Goal: Task Accomplishment & Management: Contribute content

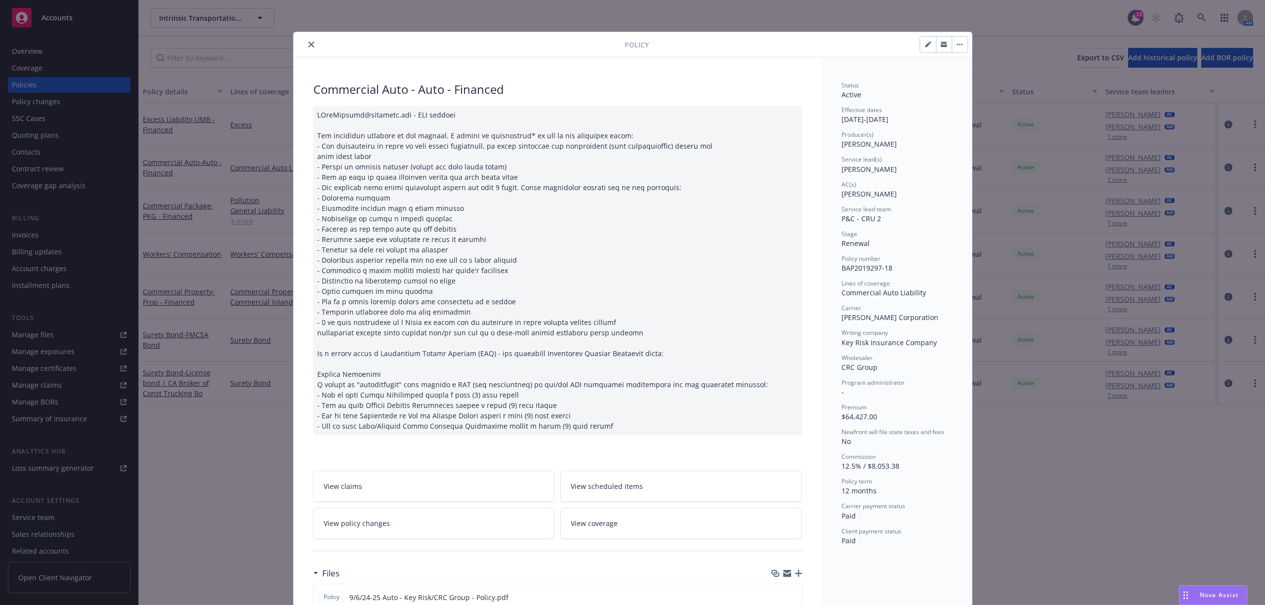
click at [308, 42] on icon "close" at bounding box center [311, 45] width 6 height 6
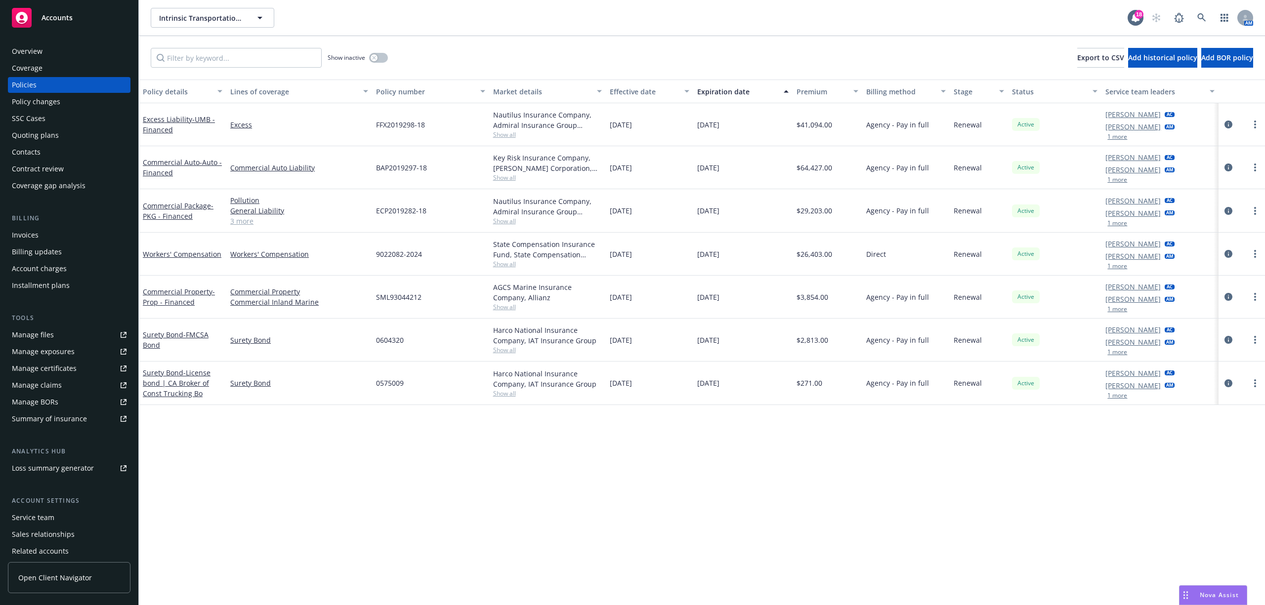
click at [40, 141] on div "Quoting plans" at bounding box center [35, 136] width 47 height 16
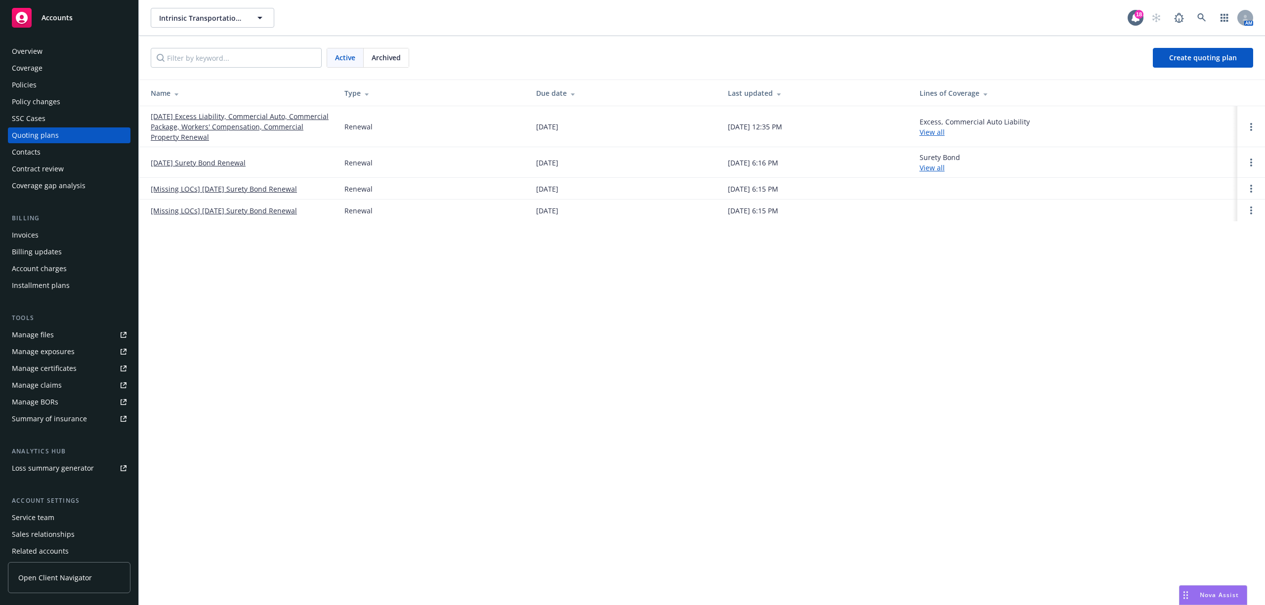
click at [173, 129] on link "[DATE] Excess Liability, Commercial Auto, Commercial Package, Workers' Compensa…" at bounding box center [240, 126] width 178 height 31
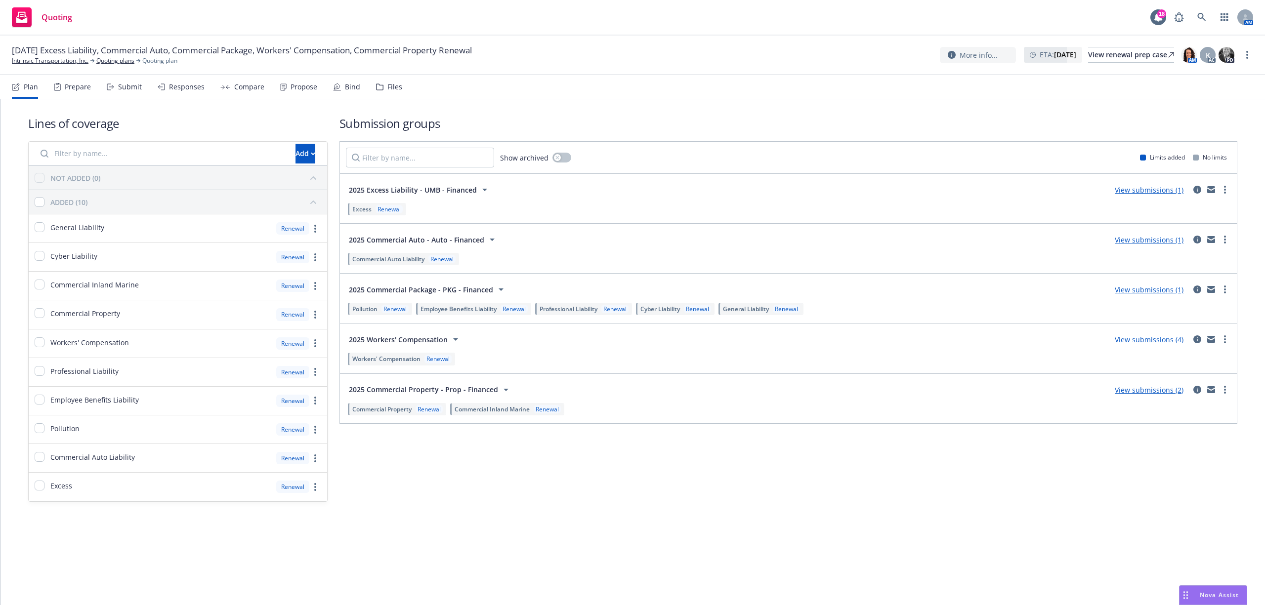
click at [388, 89] on div "Files" at bounding box center [395, 87] width 15 height 8
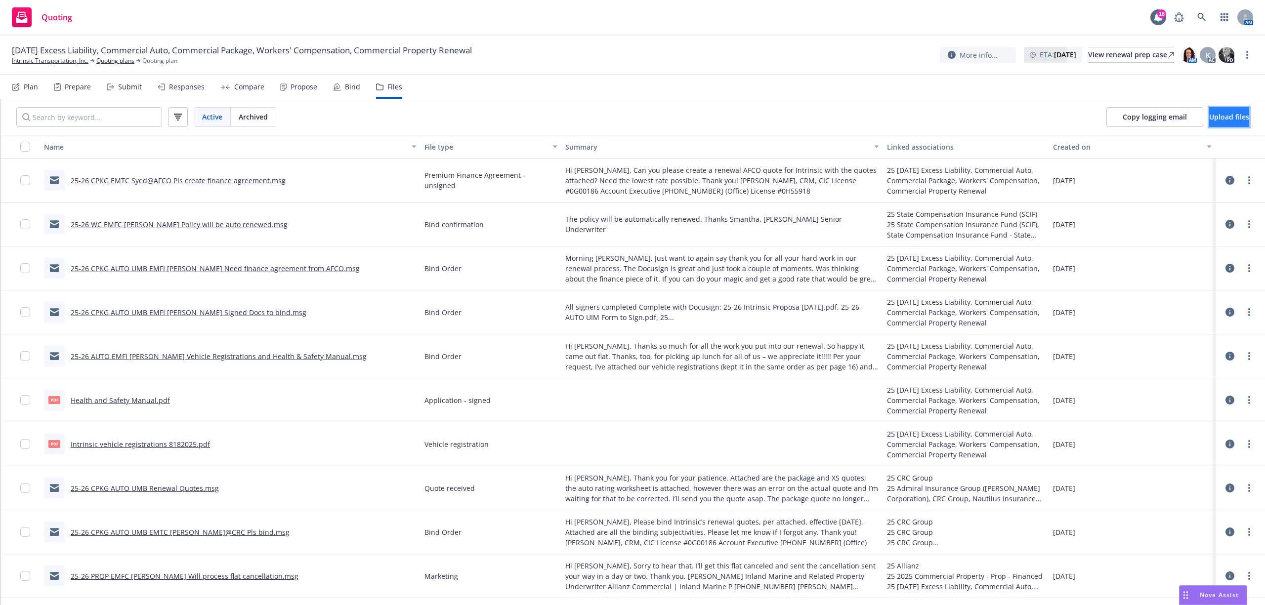
click at [1210, 114] on span "Upload files" at bounding box center [1230, 116] width 40 height 9
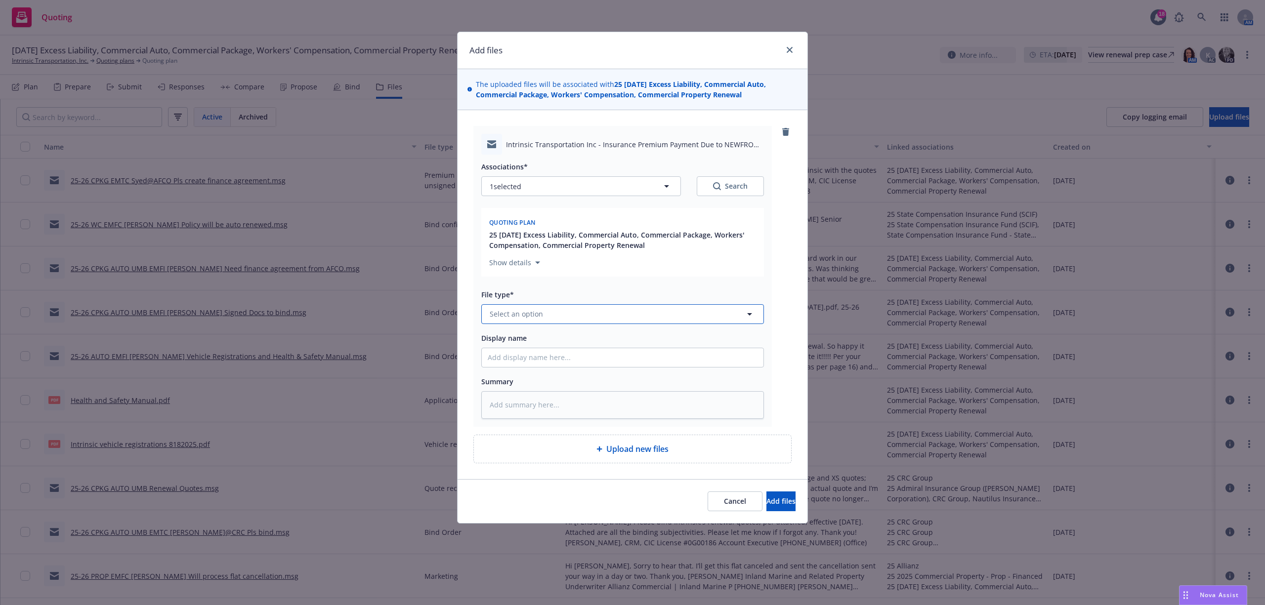
click at [559, 317] on button "Select an option" at bounding box center [622, 314] width 283 height 20
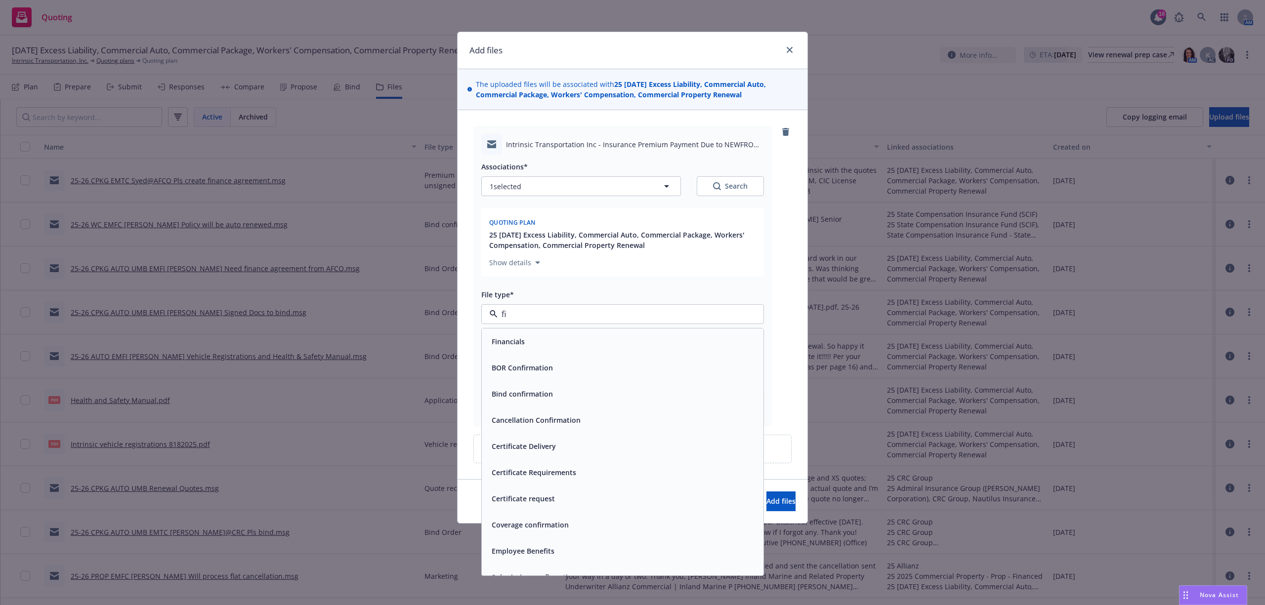
type input "fin"
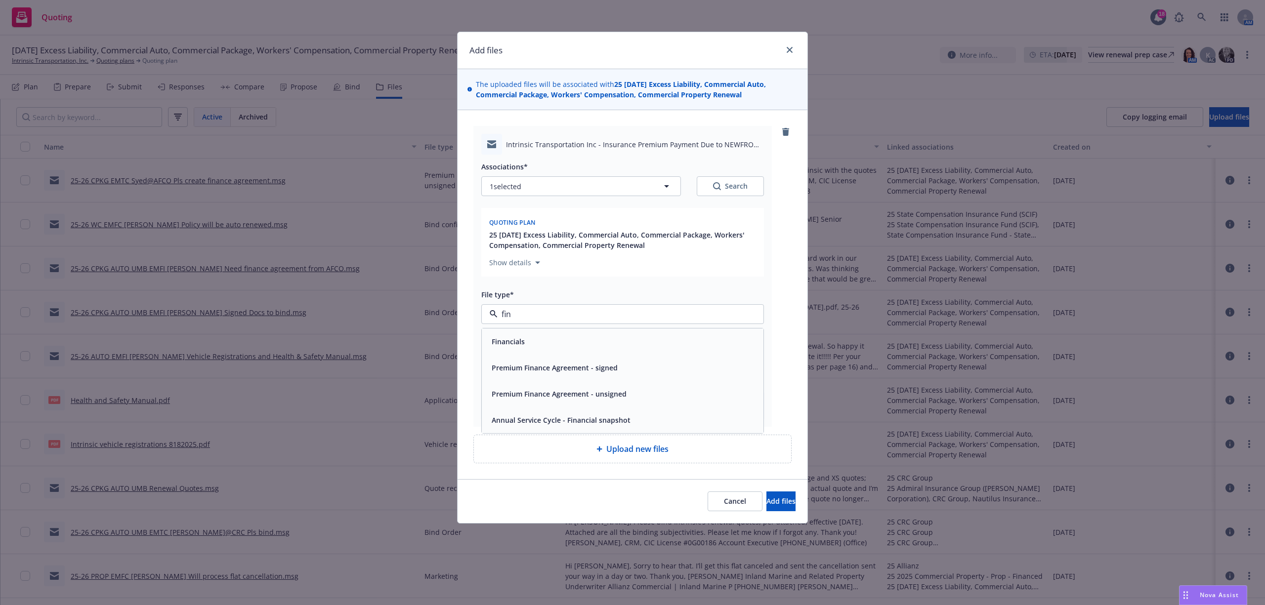
click at [550, 392] on span "Premium Finance Agreement - unsigned" at bounding box center [559, 394] width 135 height 10
click at [548, 364] on input "Display name" at bounding box center [623, 357] width 282 height 19
type textarea "x"
type input "2"
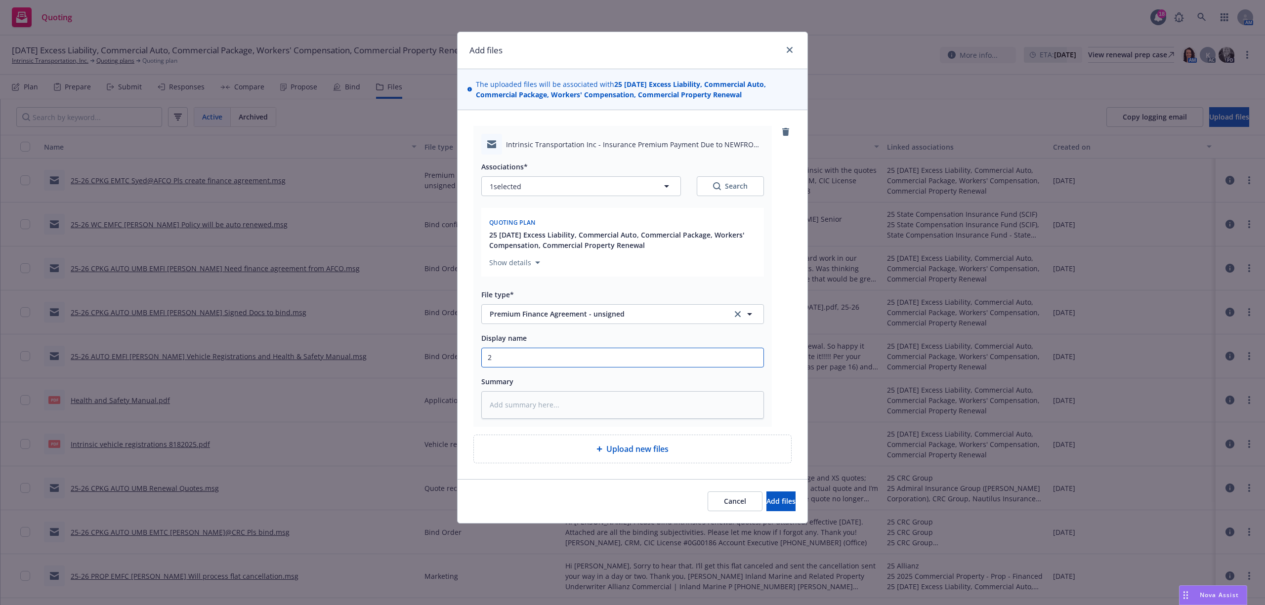
type textarea "x"
type input "25"
type textarea "x"
type input "25-"
type textarea "x"
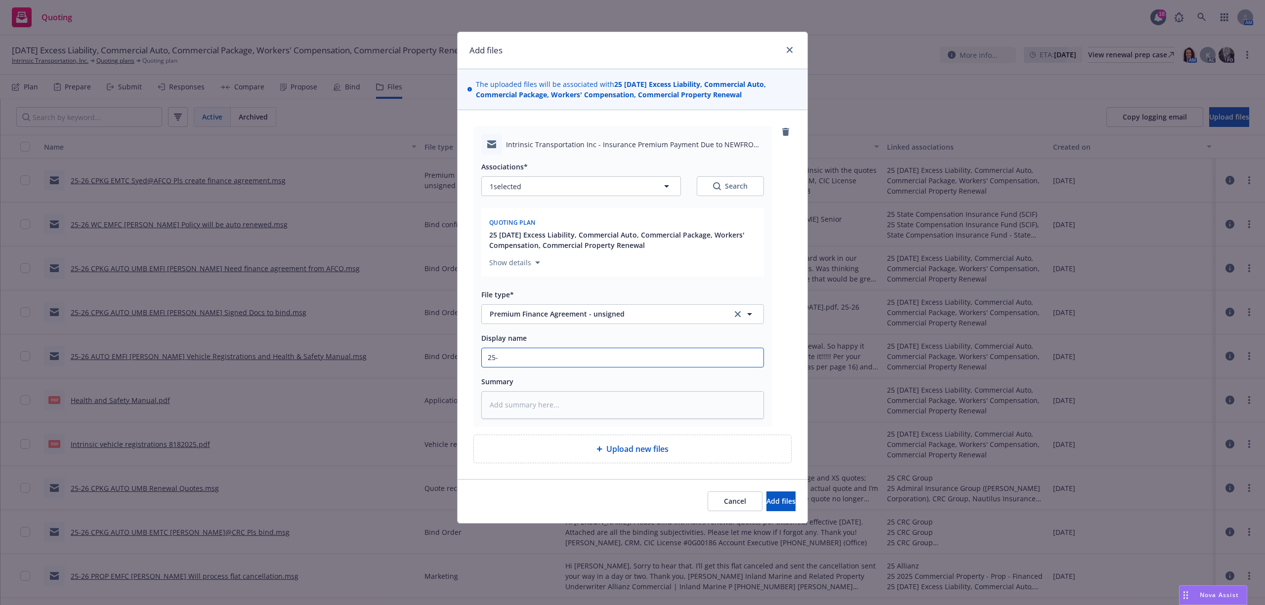
type input "25-2"
type textarea "x"
type input "25-26"
type textarea "x"
type input "25-26"
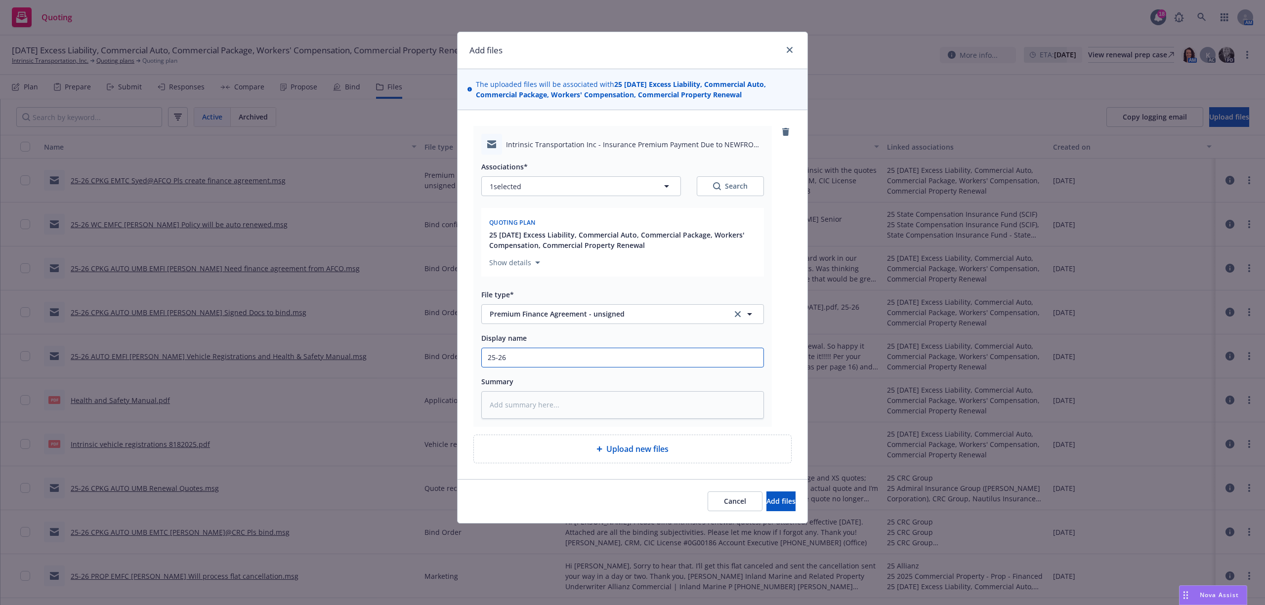
type textarea "x"
type input "25-26 C"
type textarea "x"
type input "25-26 CP"
type textarea "x"
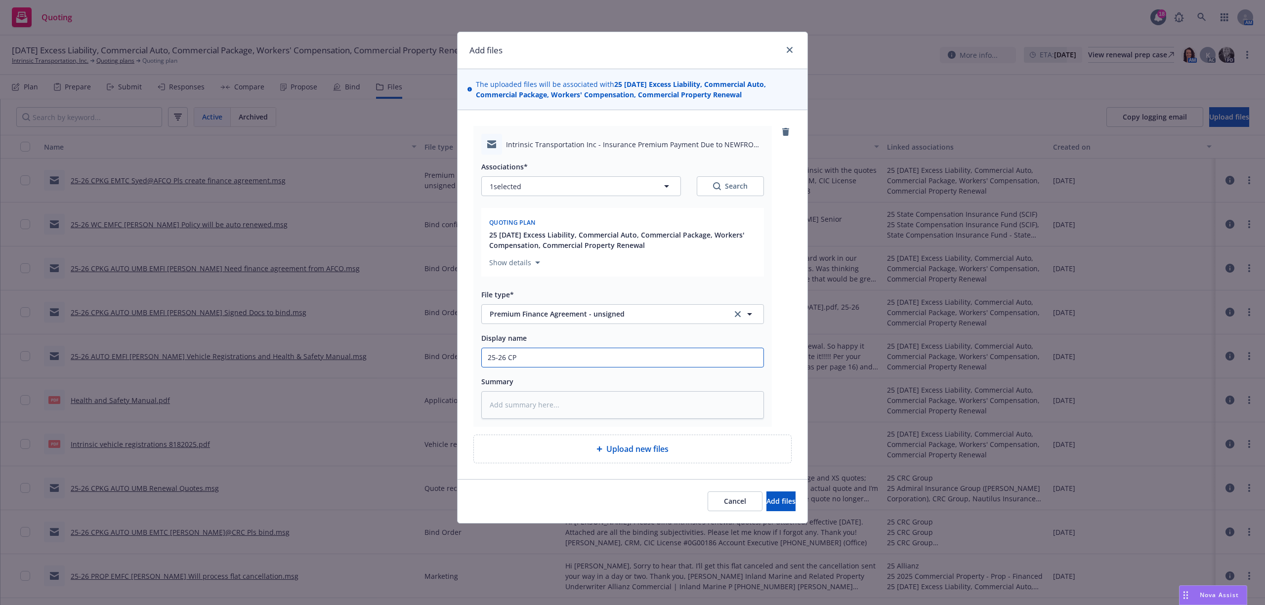
type input "25-26 CPK"
type textarea "x"
type input "25-26 CPKG"
type textarea "x"
type input "25-26 CPKG"
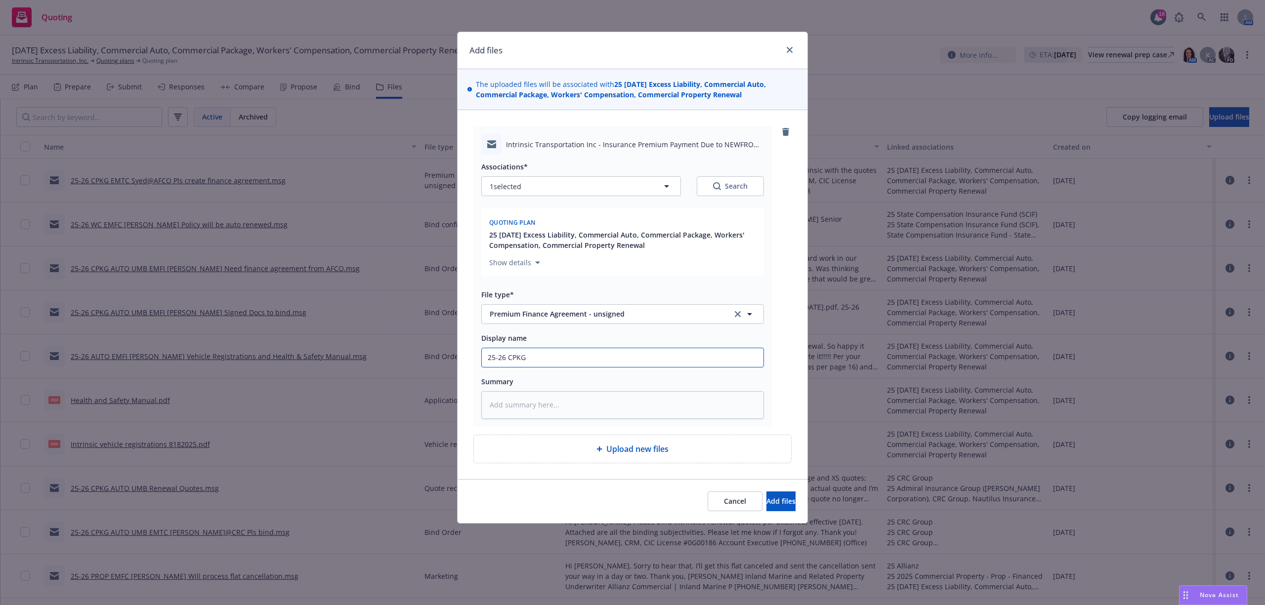
type textarea "x"
type input "25-26 CPKG A"
type textarea "x"
type input "25-26 CPKG AU"
type textarea "x"
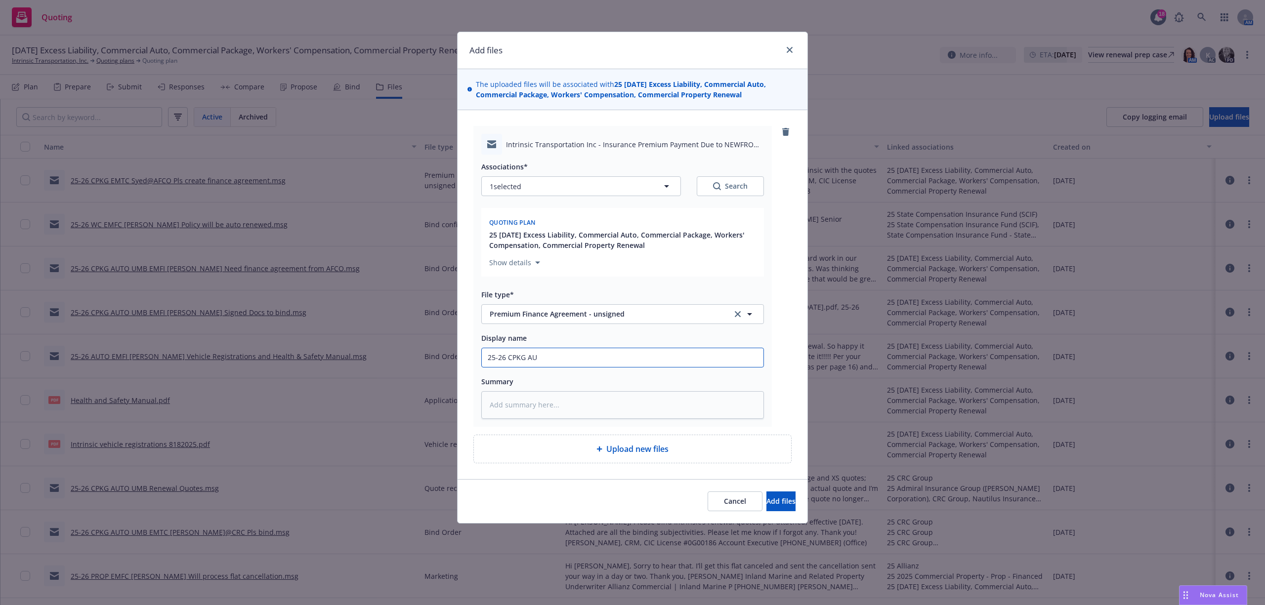
type input "25-26 CPKG AUT"
type textarea "x"
type input "25-26 CPKG AUTO"
type textarea "x"
type input "25-26 CPKG AUTO"
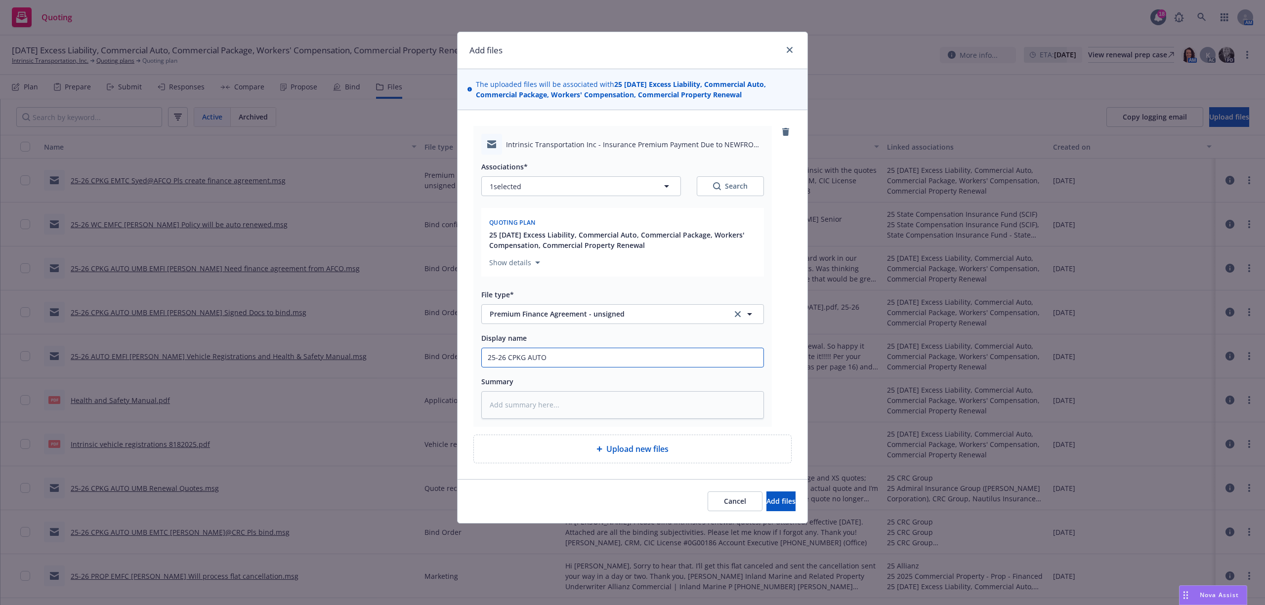
type textarea "x"
type input "25-26 CPKG AUTO U"
type textarea "x"
type input "25-26 CPKG AUTO UM"
type textarea "x"
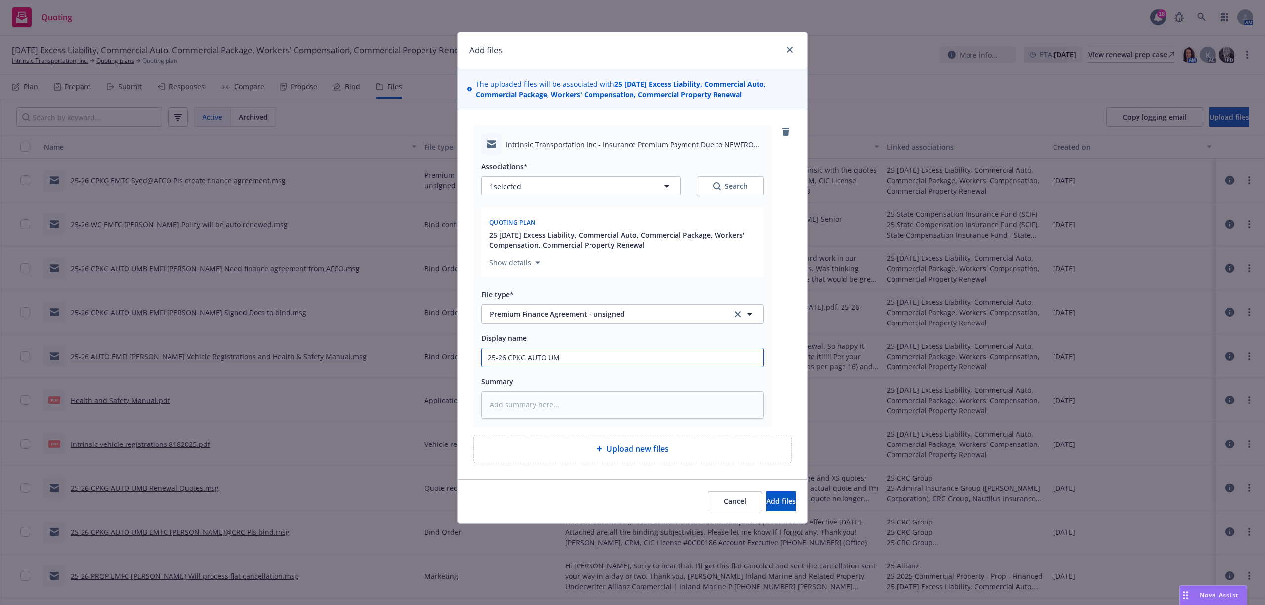
type input "25-26 CPKG AUTO UMB"
type textarea "x"
type input "25-26 CPKG AUTO UMB"
type textarea "x"
type input "25-26 CPKG AUTO UMB A"
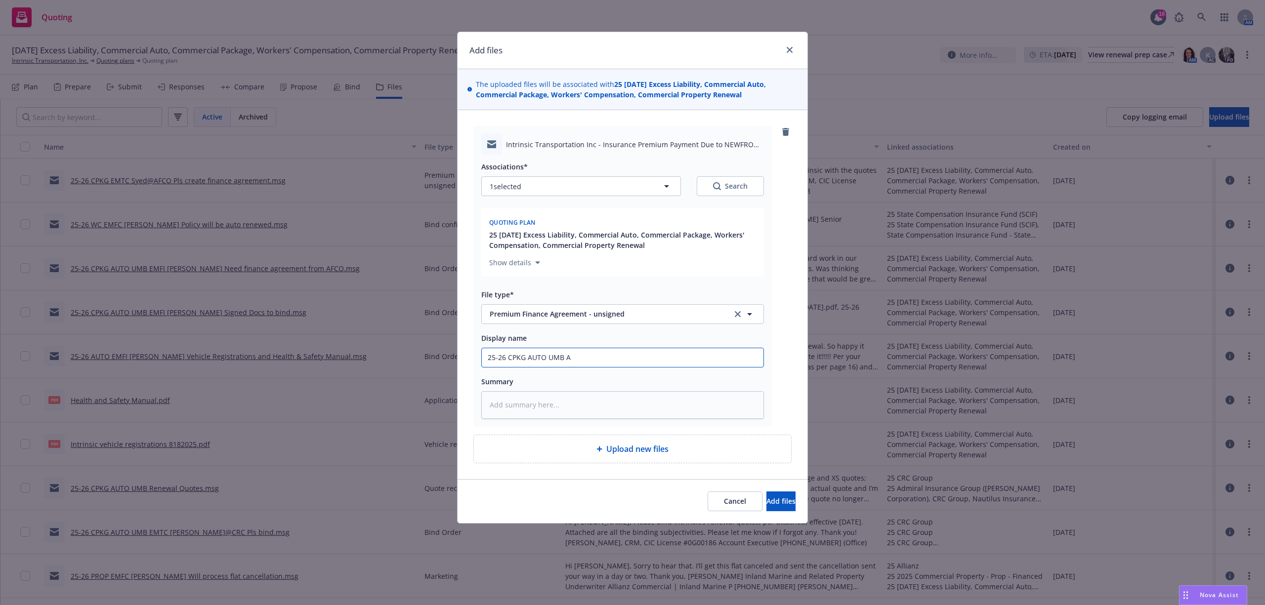
type textarea "x"
type input "25-26 CPKG AUTO UMB AF"
type textarea "x"
type input "25-26 CPKG AUTO UMB AFC"
type textarea "x"
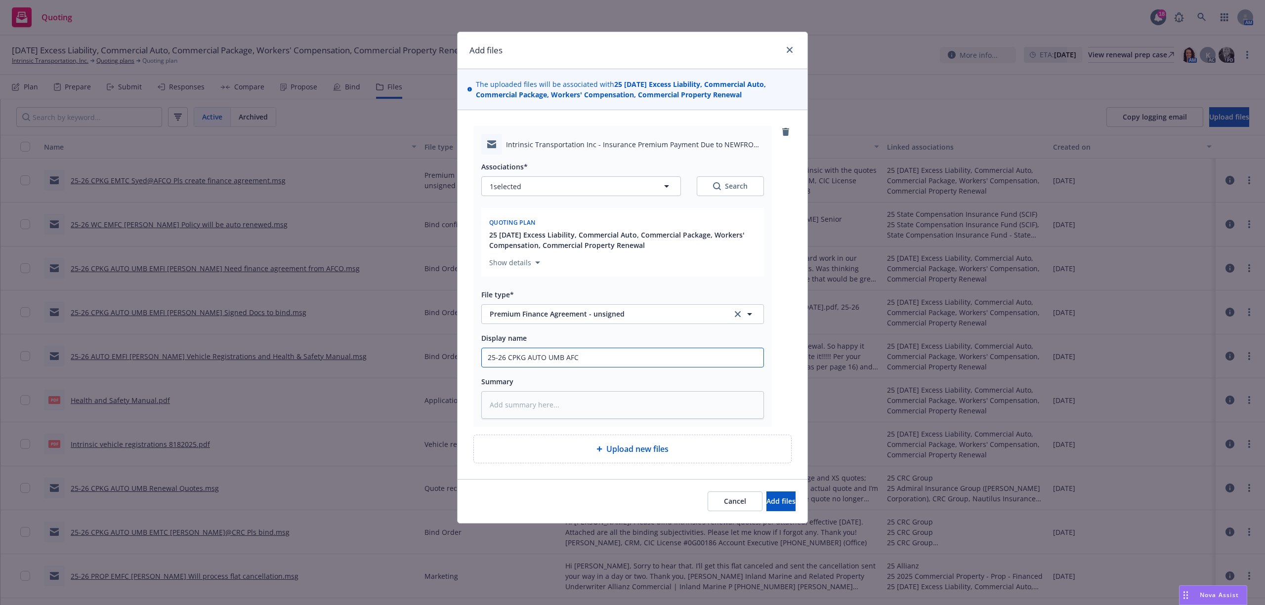
type input "25-26 CPKG AUTO UMB AFCO"
type textarea "x"
type input "25-26 CPKG AUTO UMB AFCO"
type textarea "x"
type input "25-26 CPKG AUTO UMB AFCO I"
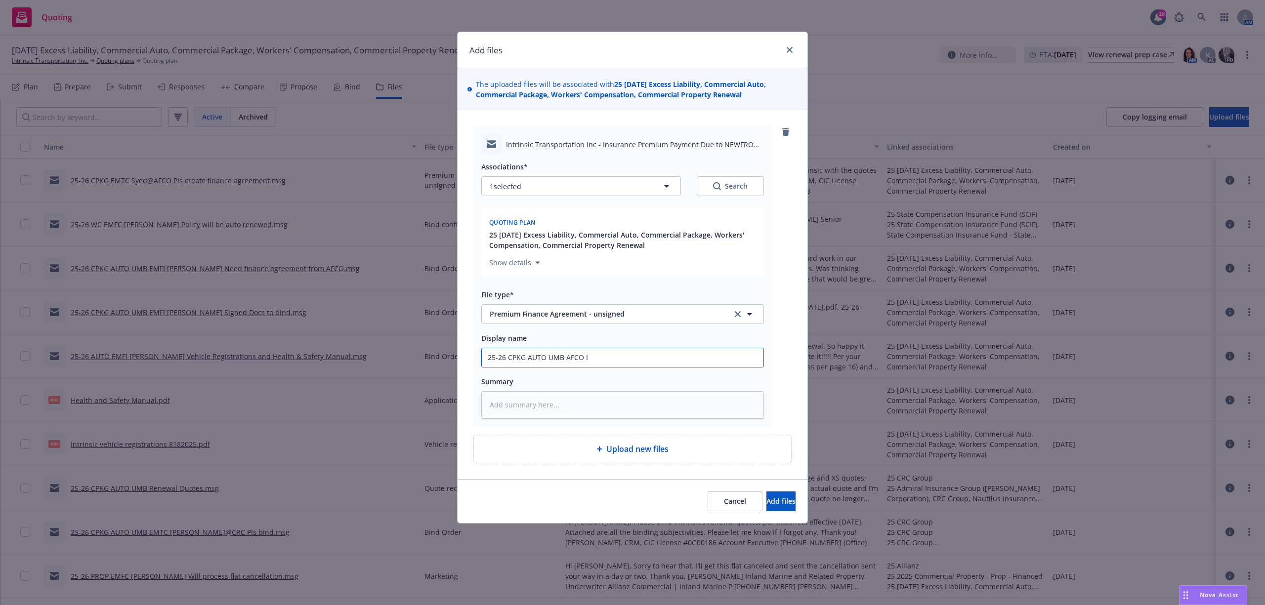
type textarea "x"
type input "25-26 CPKG AUTO UMB AFCO In"
type textarea "x"
type input "25-26 CPKG AUTO UMB AFCO Inv"
type textarea "x"
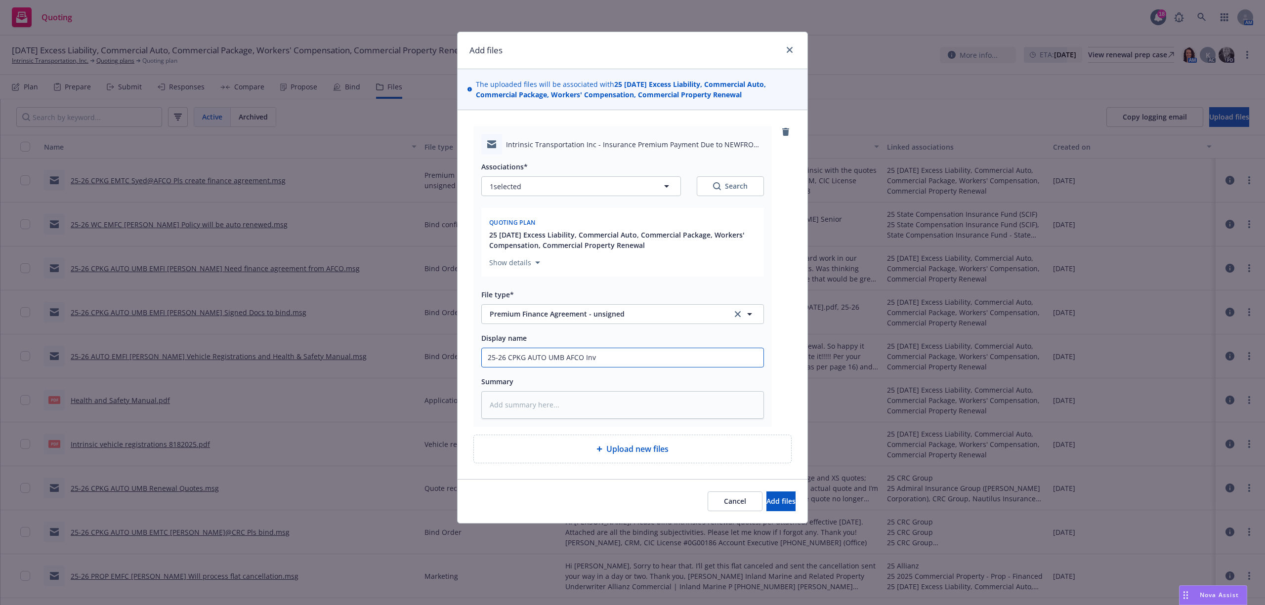
type input "25-26 CPKG AUTO UMB AFCO Invi"
type textarea "x"
type input "25-26 CPKG AUTO UMB AFCO Invit"
type textarea "x"
type input "25-26 CPKG AUTO UMB AFCO Invite"
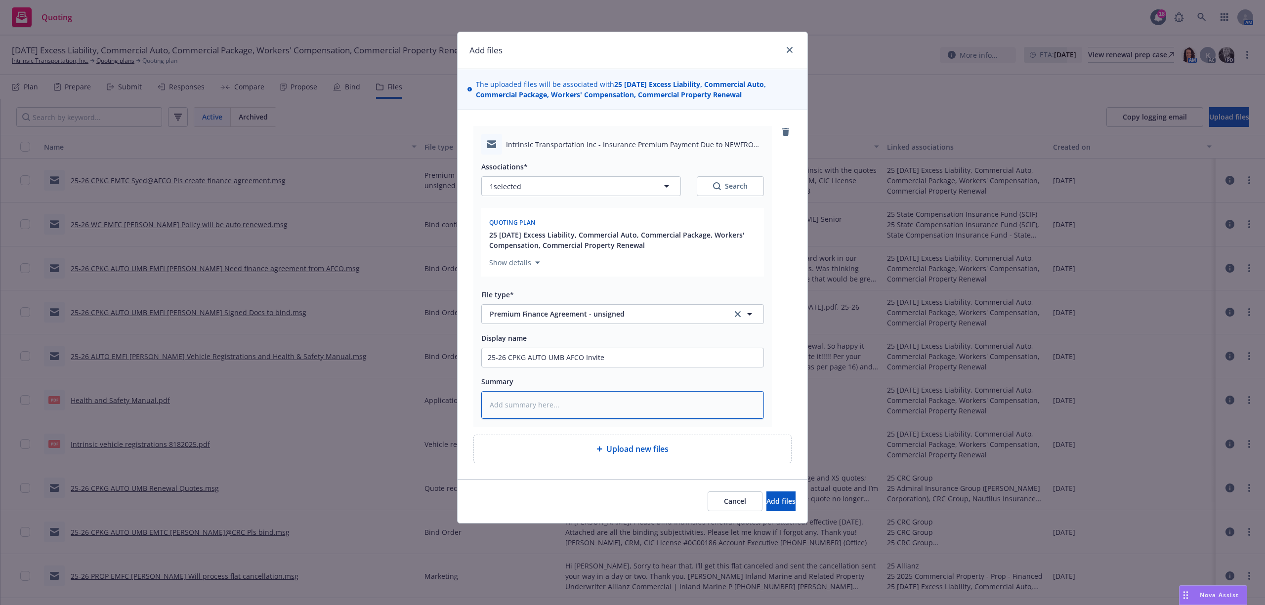
paste textarea "Lisa Levang <lisa@intrinsictrans.com>"
type textarea "x"
type textarea "Lisa Levang <lisa@intrinsictrans.com>"
drag, startPoint x: 501, startPoint y: 398, endPoint x: 101, endPoint y: 378, distance: 400.4
click at [103, 379] on div "Add files The uploaded files will be associated with 25 09/06/25 Excess Liabili…" at bounding box center [632, 302] width 1265 height 605
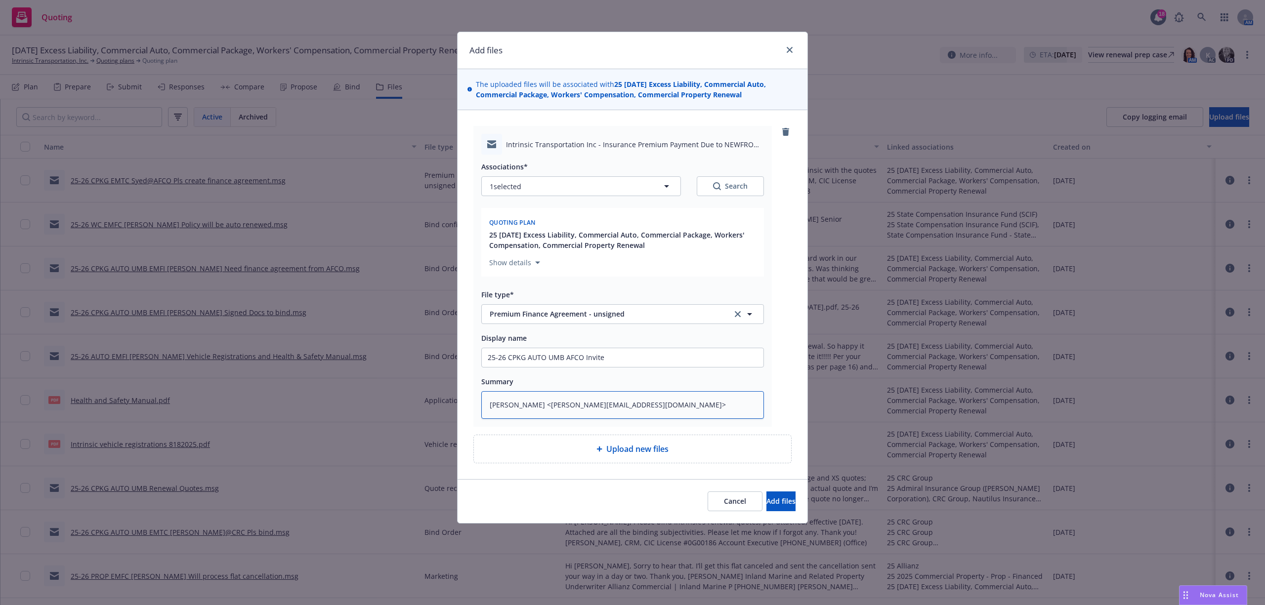
type textarea "x"
click at [528, 408] on textarea at bounding box center [622, 405] width 283 height 28
paste textarea "Dear Intrinsic Transportation Inc, Your Insurance Pay Plan from NEWFRONT INSURA…"
type textarea "x"
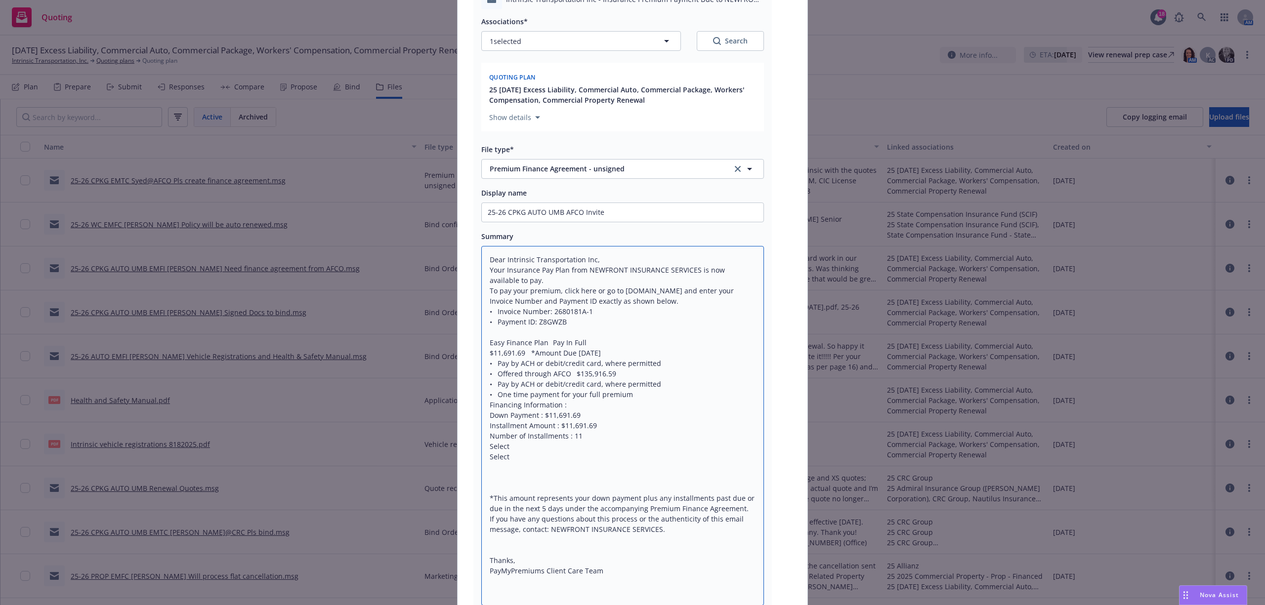
scroll to position [283, 0]
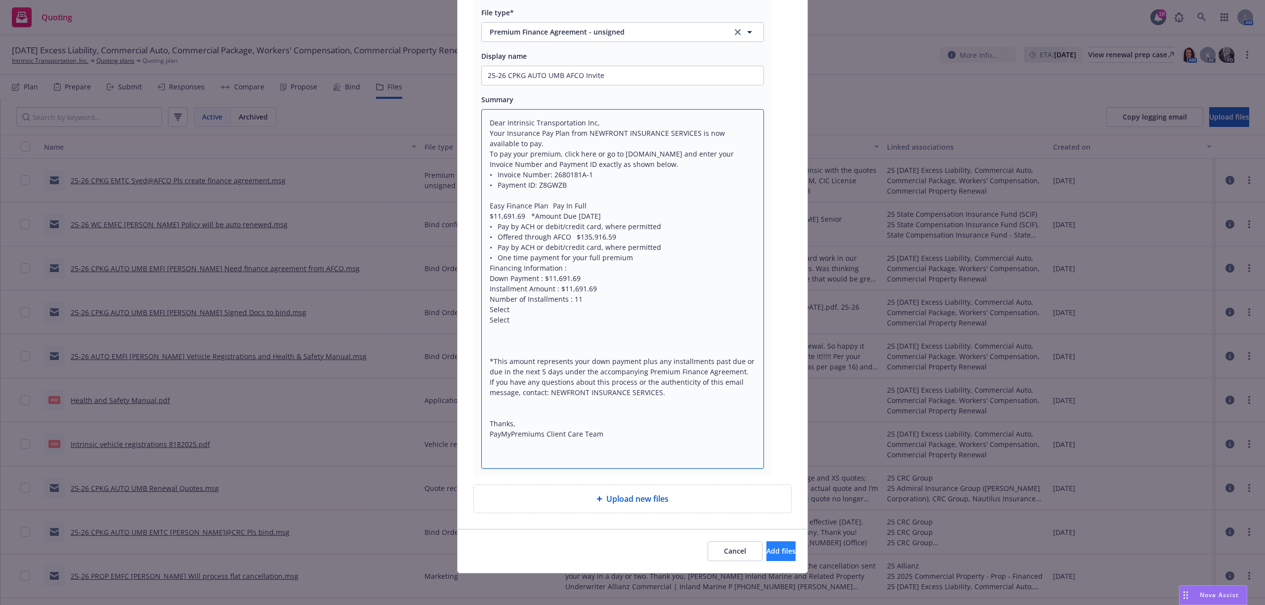
type textarea "Dear Intrinsic Transportation Inc, Your Insurance Pay Plan from NEWFRONT INSURA…"
click at [767, 550] on span "Add files" at bounding box center [781, 551] width 29 height 9
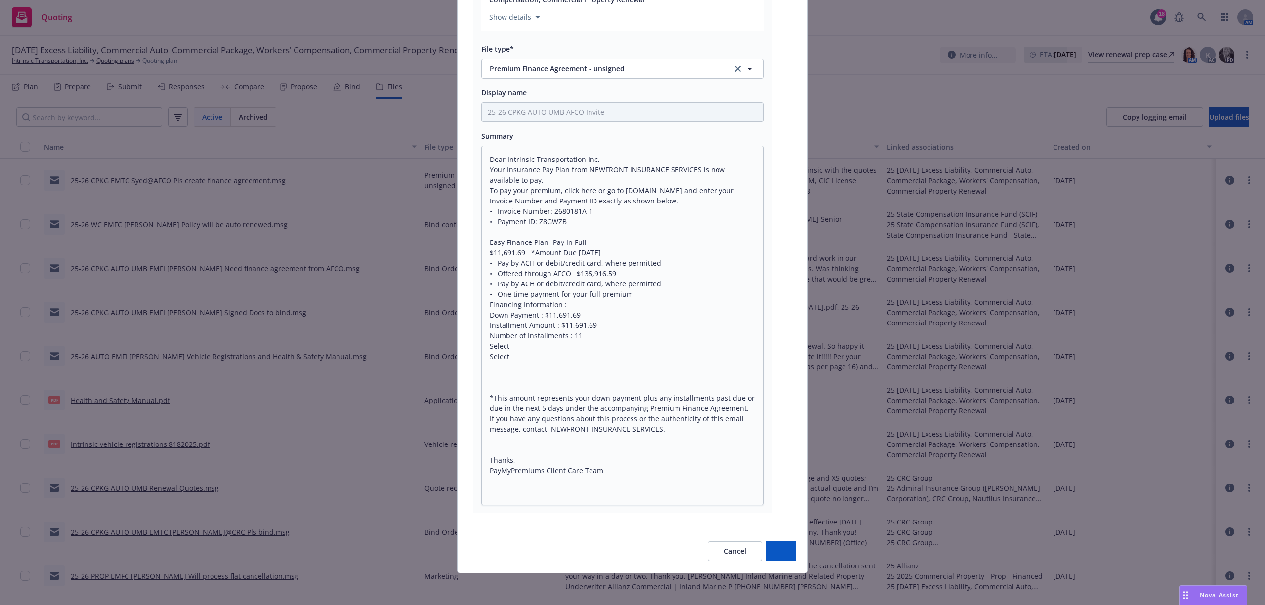
scroll to position [246, 0]
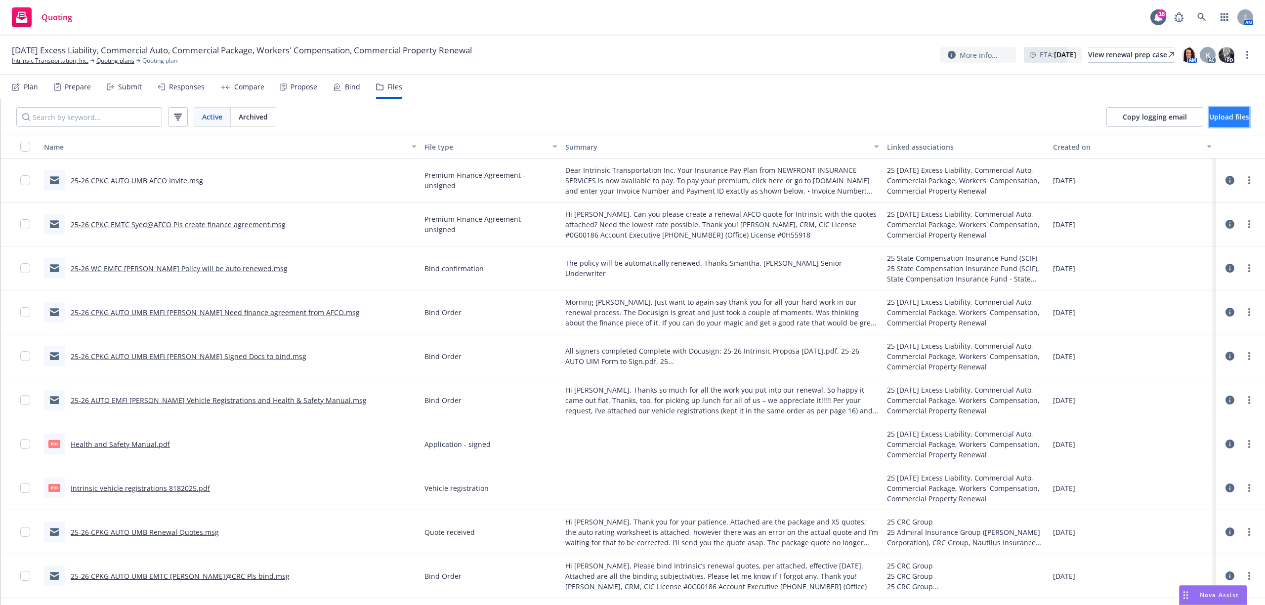
click at [1210, 116] on span "Upload files" at bounding box center [1230, 116] width 40 height 9
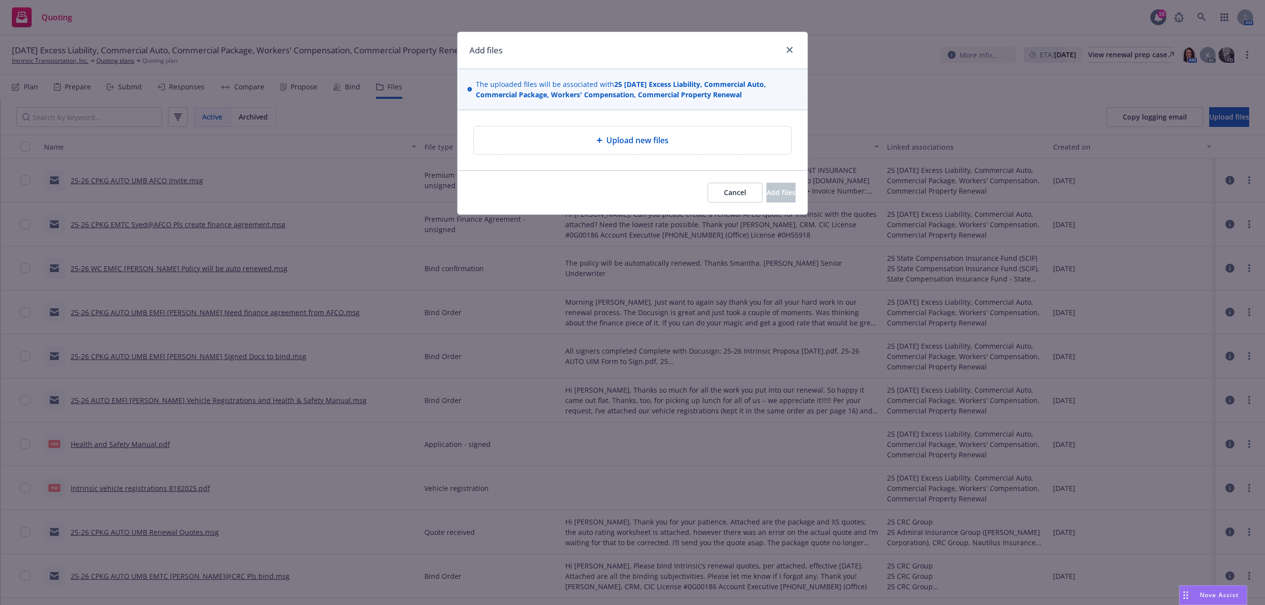
type textarea "x"
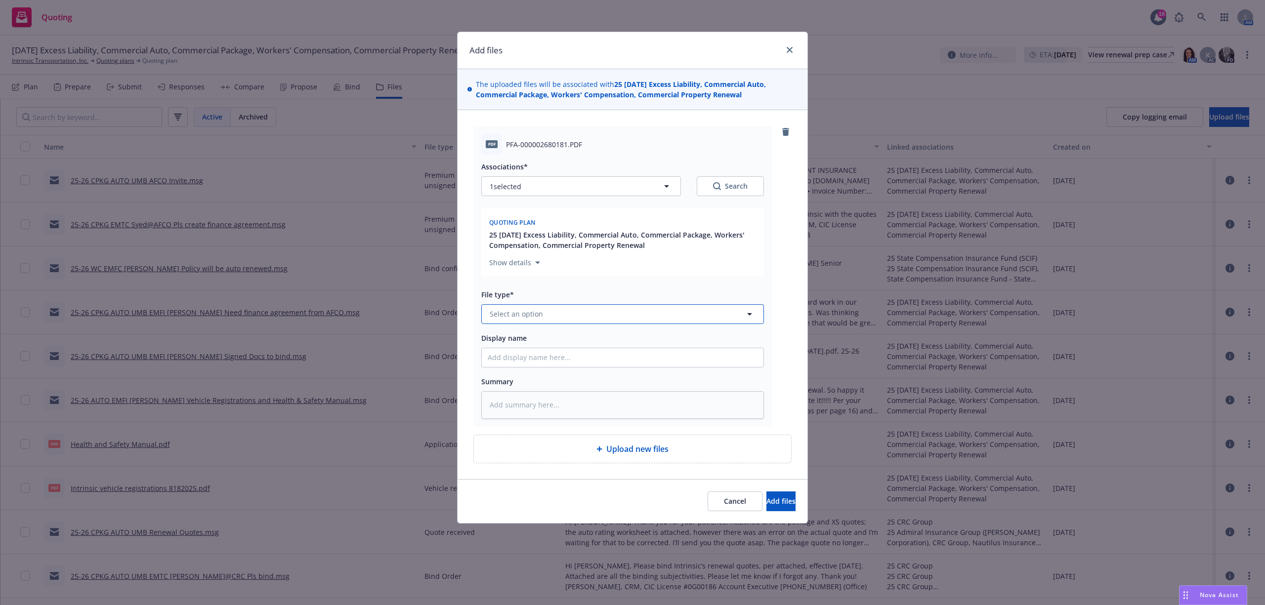
click at [558, 314] on button "Select an option" at bounding box center [622, 314] width 283 height 20
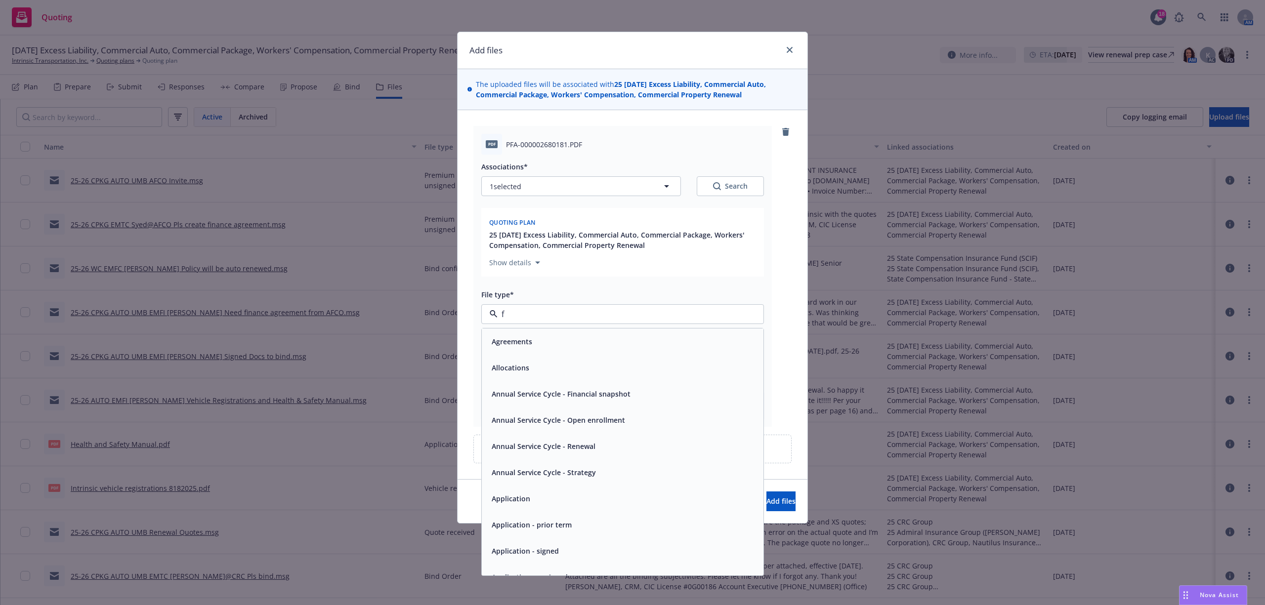
type input "fu"
type textarea "x"
type input "fin"
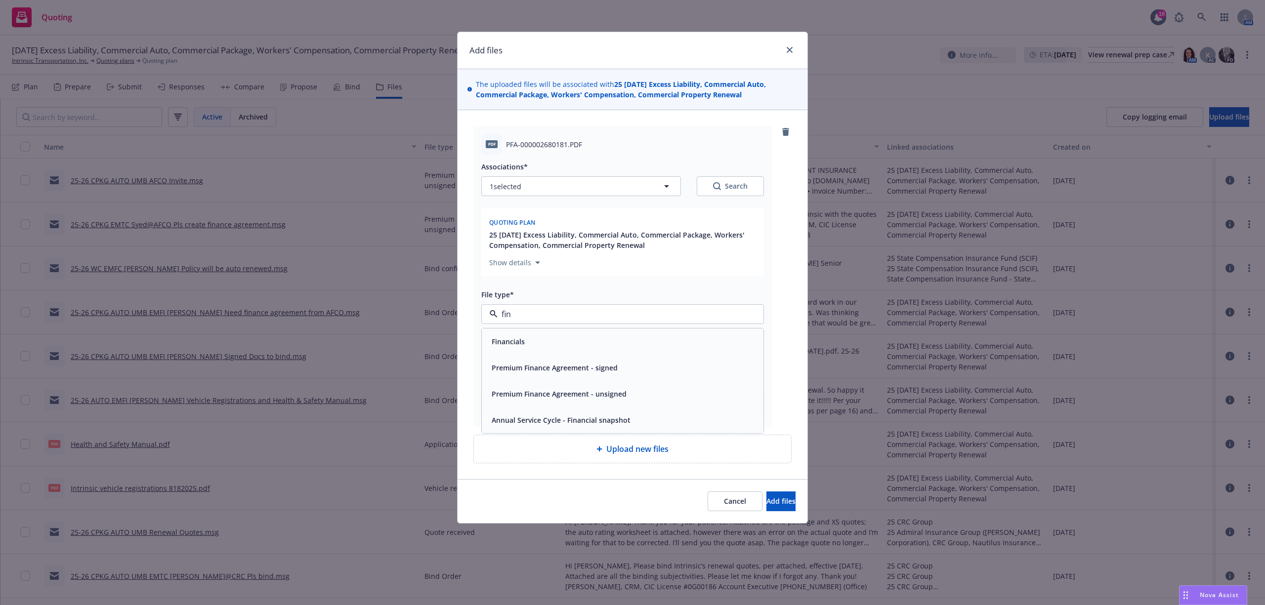
click at [570, 385] on div "Premium Finance Agreement - unsigned" at bounding box center [623, 394] width 282 height 26
click at [556, 357] on input "Display name" at bounding box center [623, 357] width 282 height 19
type textarea "x"
type input "2"
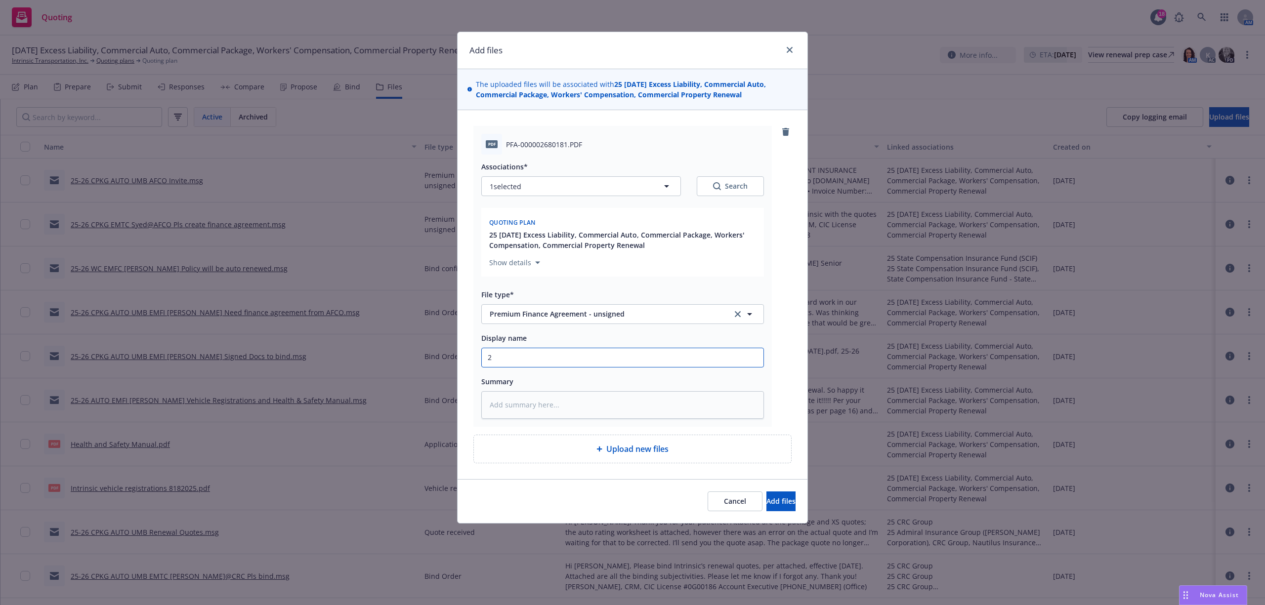
type textarea "x"
type input "25"
type textarea "x"
type input "25-"
type textarea "x"
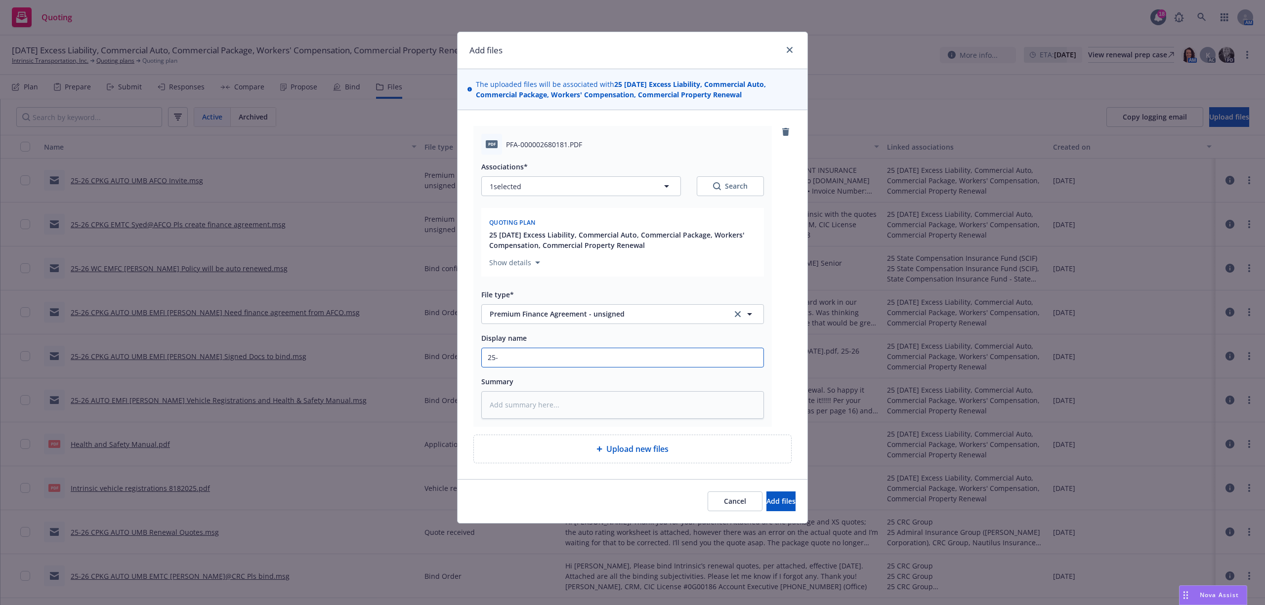
type input "25-2"
type textarea "x"
type input "25-26"
type textarea "x"
type input "25-26"
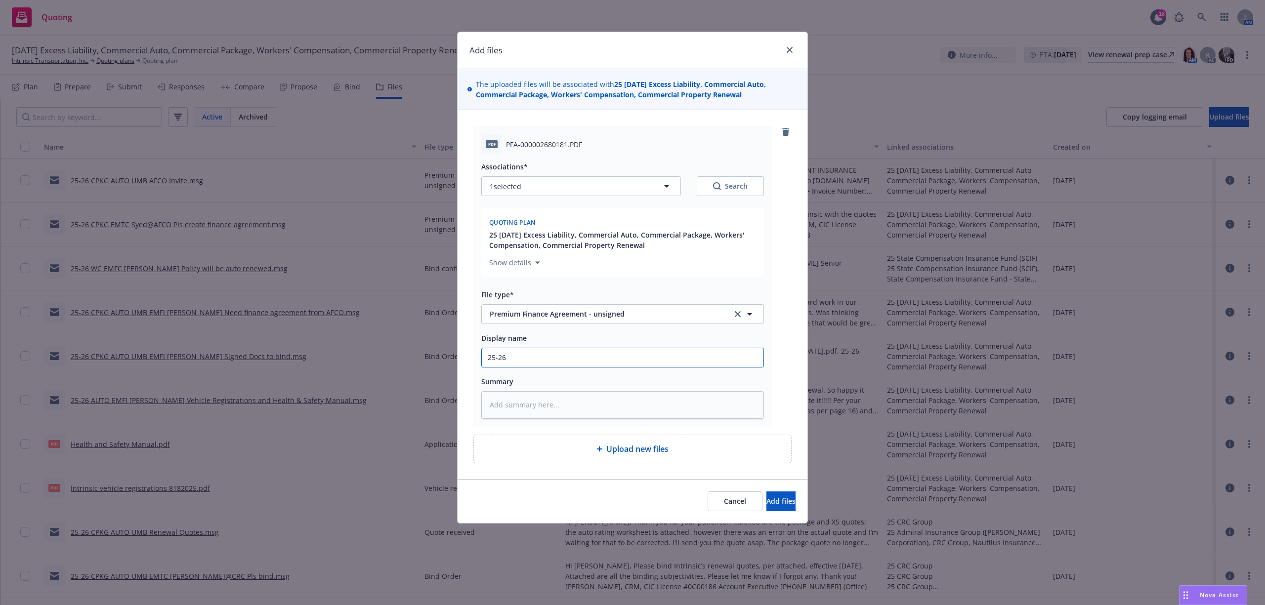
type textarea "x"
type input "25-26 CP"
type textarea "x"
type input "25-26 CPK"
type textarea "x"
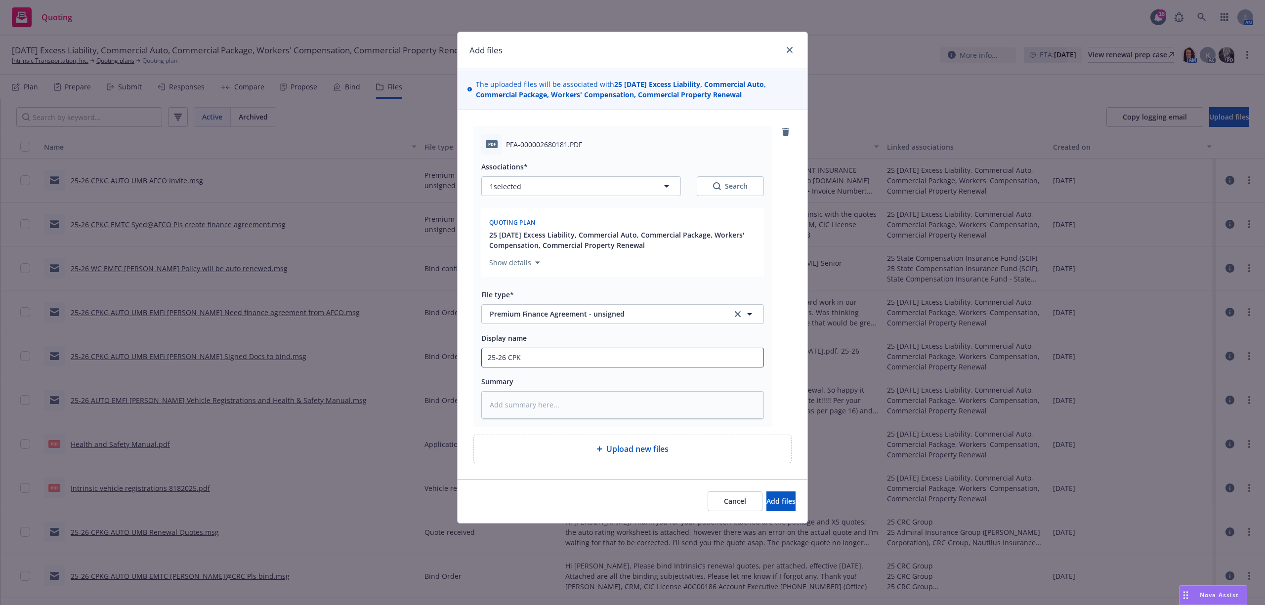
type input "25-26 CPKG"
type textarea "x"
type input "25-26 CPKG"
type textarea "x"
type input "25-26 CPKG A"
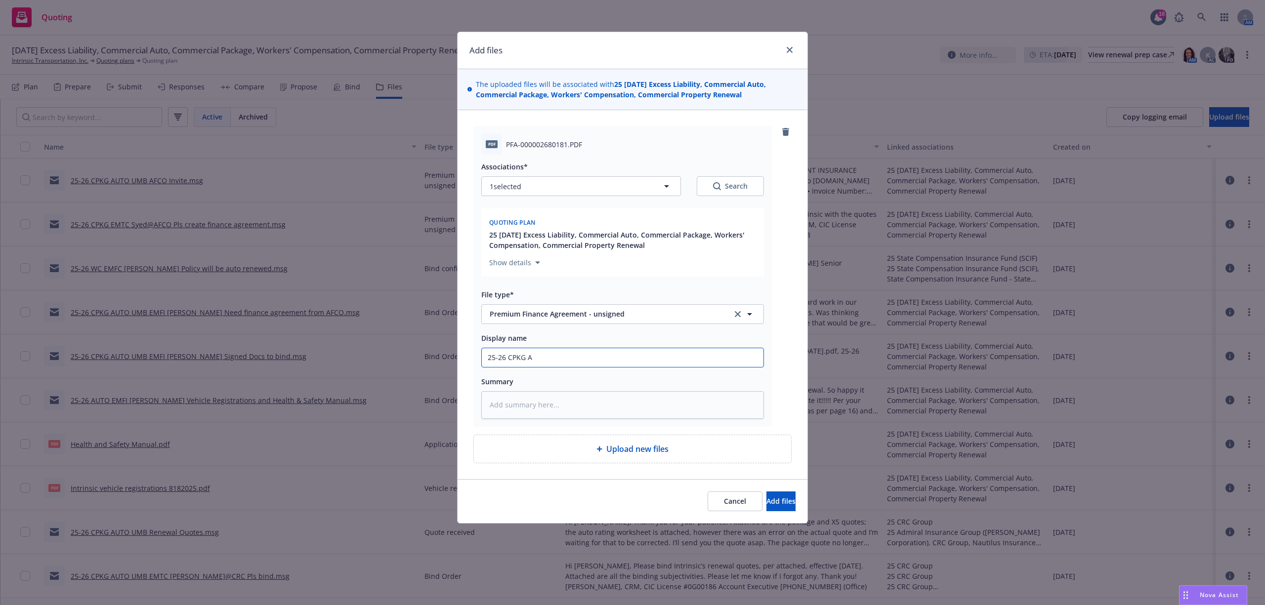
type textarea "x"
type input "25-26 CPKG AU"
type textarea "x"
type input "25-26 CPKG AUT"
type textarea "x"
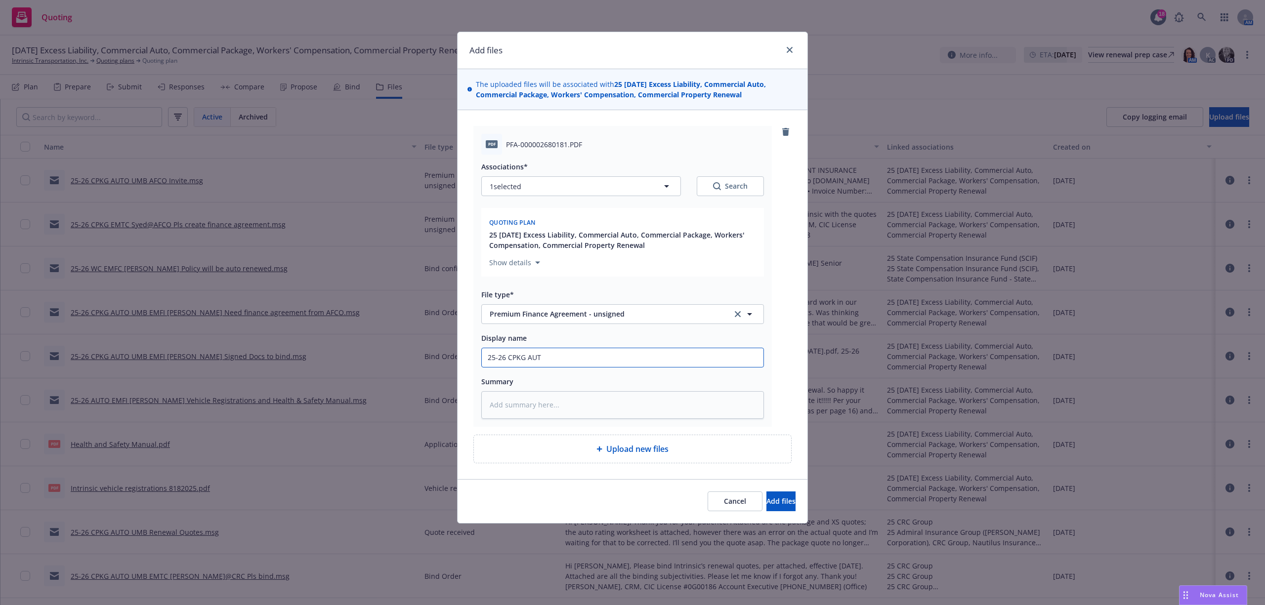
type input "25-26 CPKG AUTO"
type textarea "x"
type input "25-26 CPKG AUTO"
type textarea "x"
type input "25-26 CPKG AUTO U"
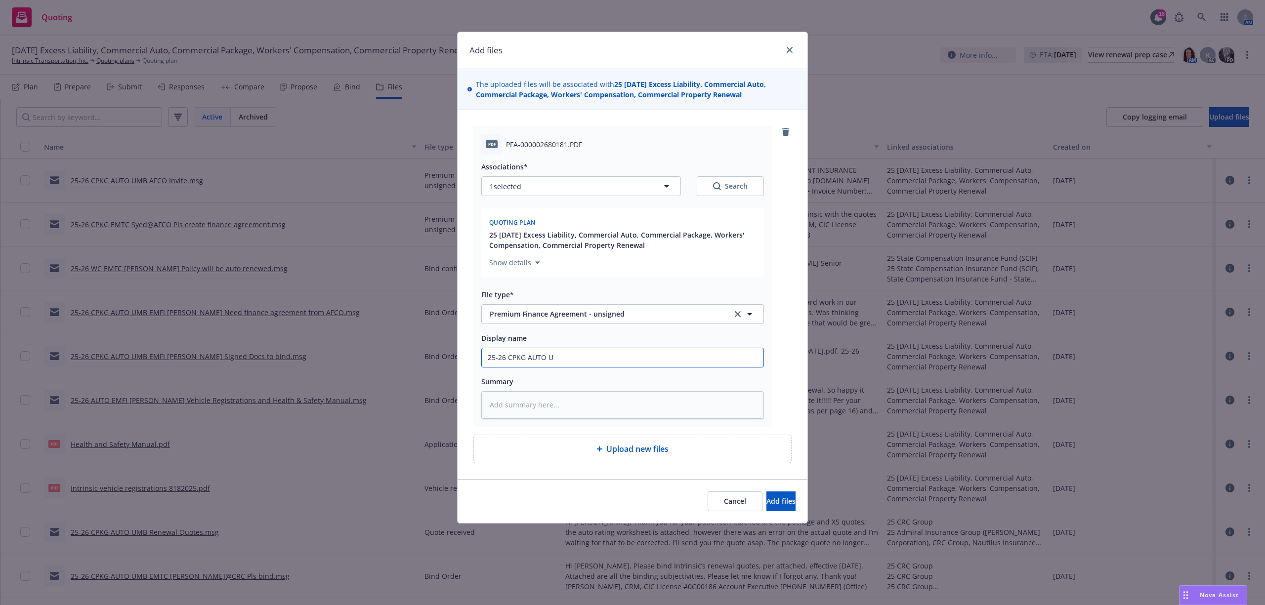
type textarea "x"
type input "25-26 CPKG AUTO UM"
type textarea "x"
type input "25-26 CPKG AUTO UMB"
type textarea "x"
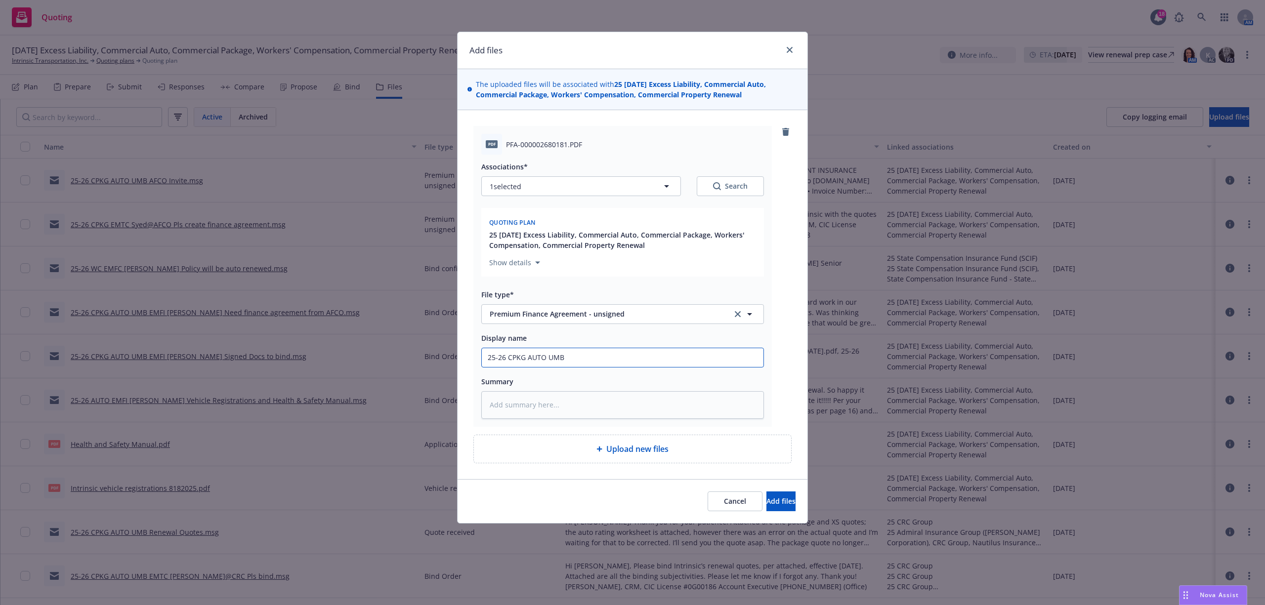
type input "25-26 CPKG AUTO UMB"
type textarea "x"
type input "25-26 CPKG AUTO UMB F"
type textarea "x"
type input "25-26 CPKG AUTO UMB Fi"
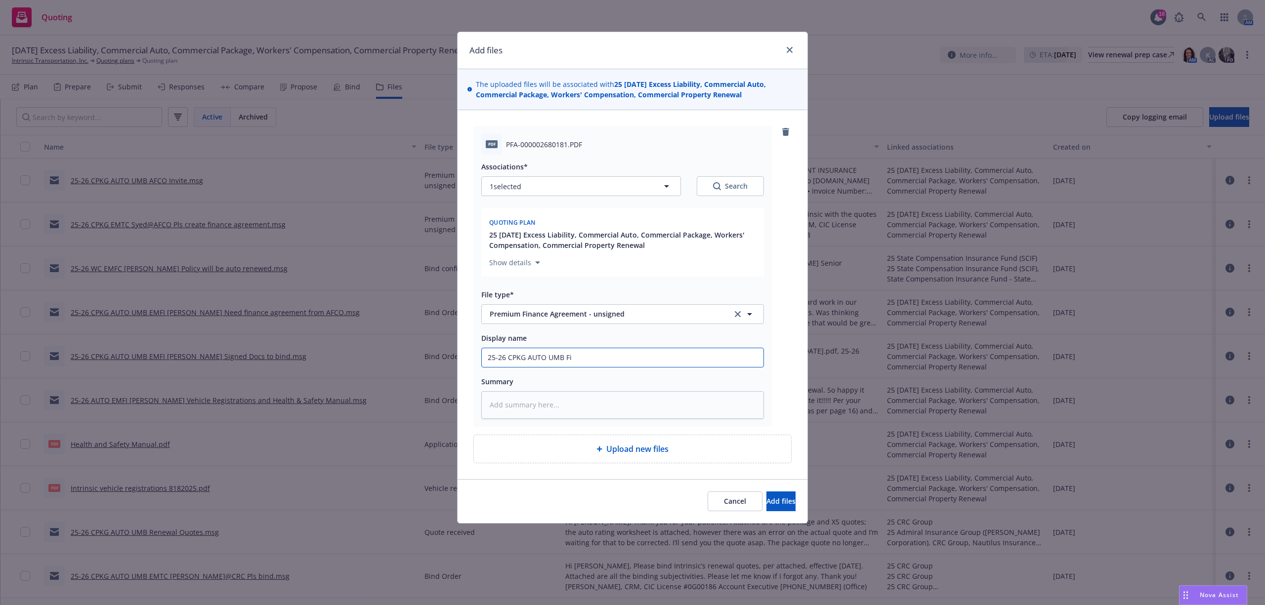
type textarea "x"
type input "25-26 CPKG AUTO UMB Fin"
type textarea "x"
type input "25-26 CPKG AUTO UMB Fina"
type textarea "x"
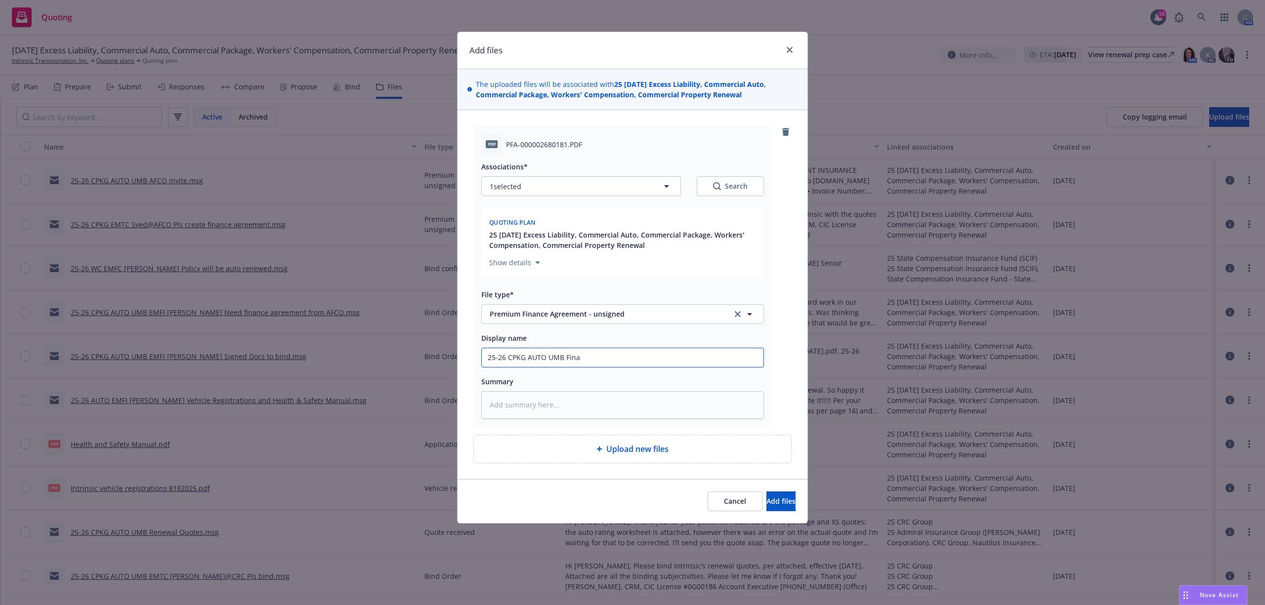
type input "25-26 CPKG AUTO UMB Finan"
type textarea "x"
type input "25-26 CPKG AUTO UMB Financ"
type textarea "x"
type input "25-26 CPKG AUTO UMB Finance"
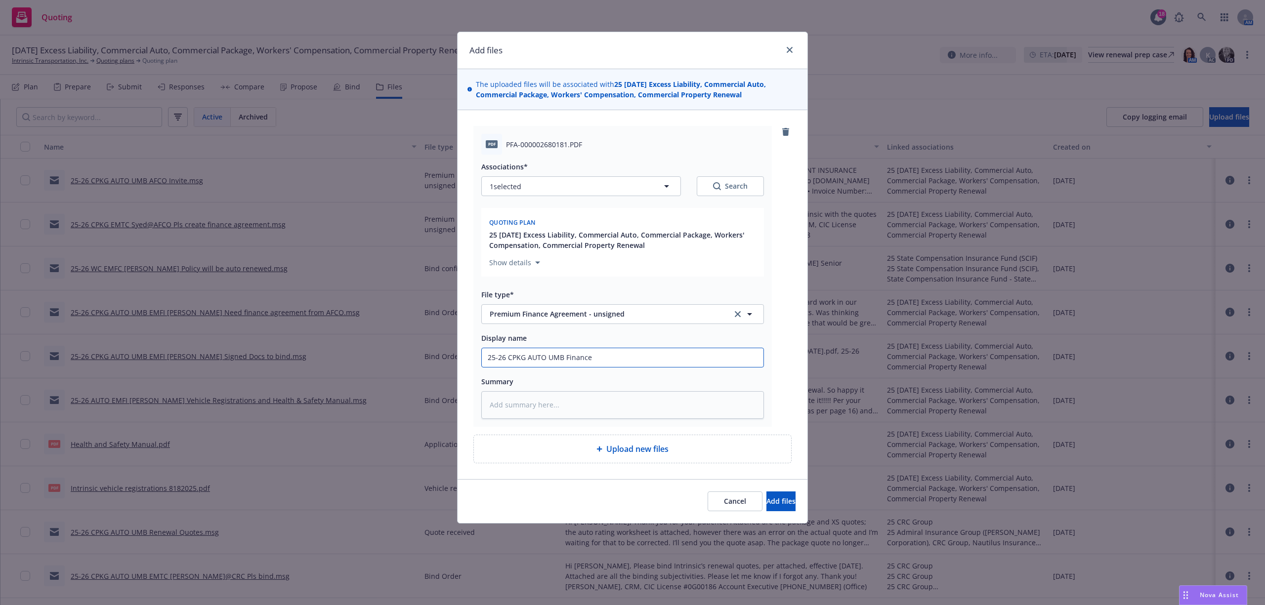
type textarea "x"
type input "25-26 CPKG AUTO UMB Finance"
type textarea "x"
type input "25-26 CPKG AUTO UMB Finance A"
type textarea "x"
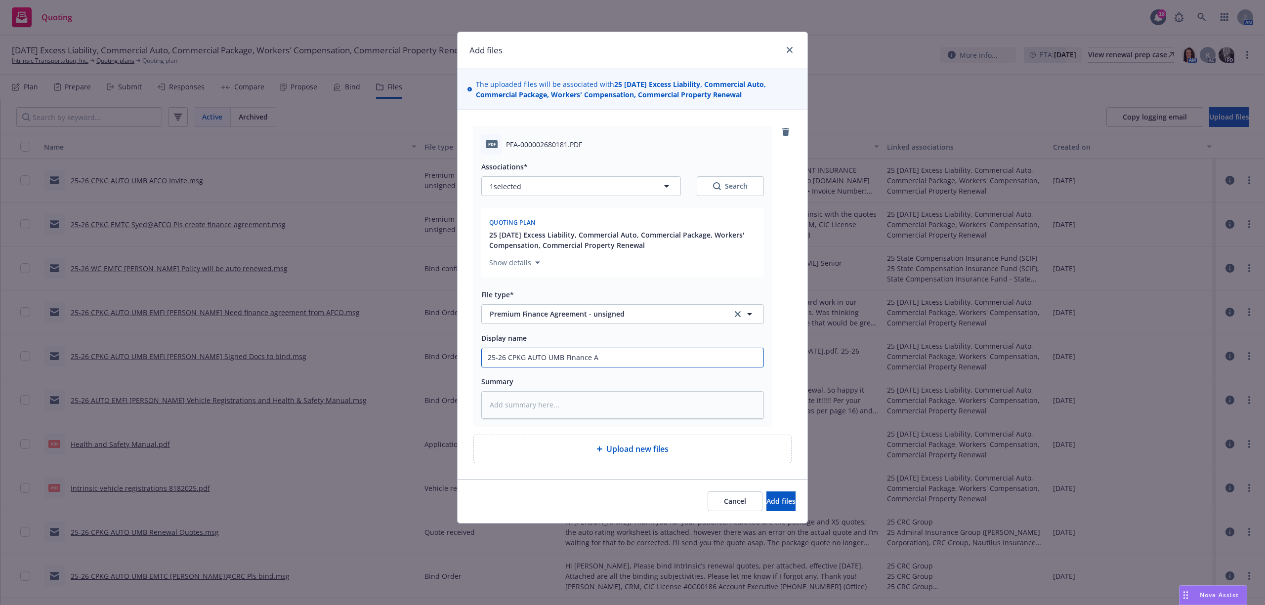
type input "25-26 CPKG AUTO UMB Finance Ag"
type textarea "x"
type input "25-26 CPKG AUTO UMB Finance Agr"
type textarea "x"
type input "25-26 CPKG AUTO UMB Finance Agre"
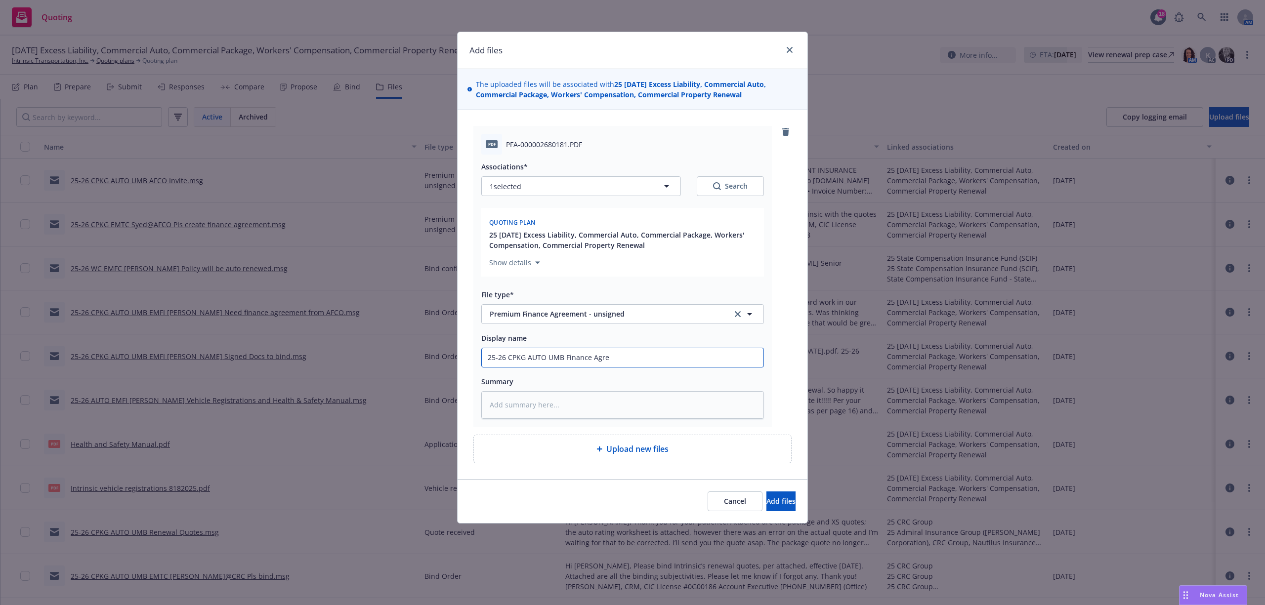
type textarea "x"
type input "25-26 CPKG AUTO UMB Finance Agree"
type textarea "x"
type input "25-26 CPKG AUTO UMB Finance Agreem"
type textarea "x"
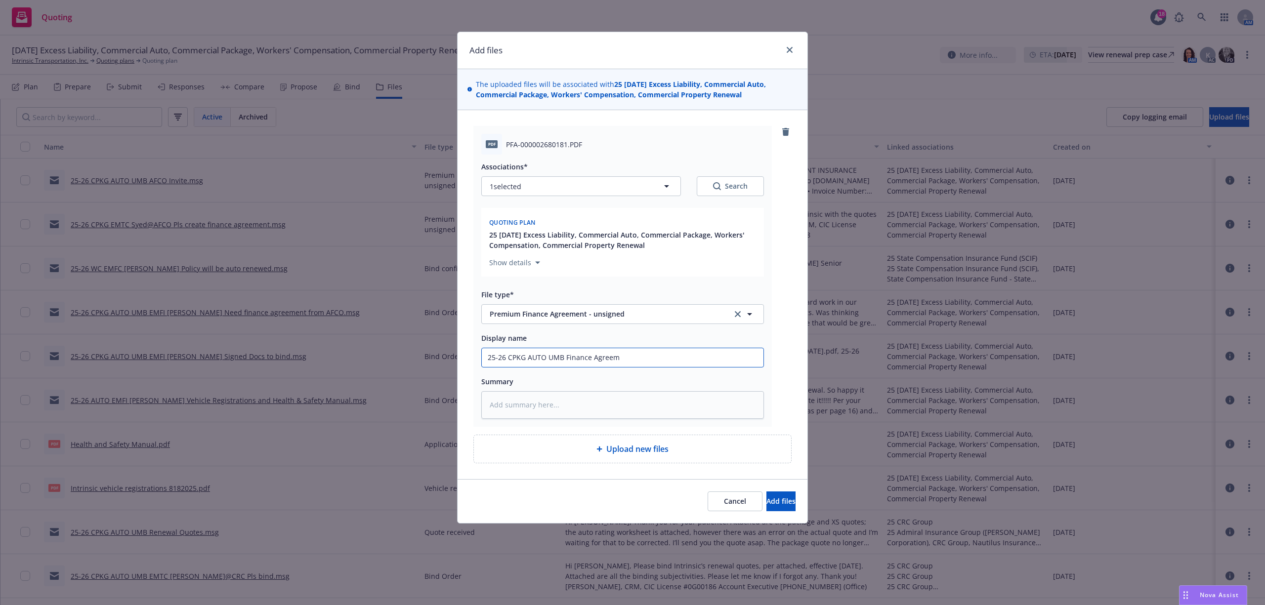
type input "25-26 CPKG AUTO UMB Finance Agreeme"
type textarea "x"
type input "25-26 CPKG AUTO UMB Finance Agreemen"
type textarea "x"
type input "25-26 CPKG AUTO UMB Finance Agreement"
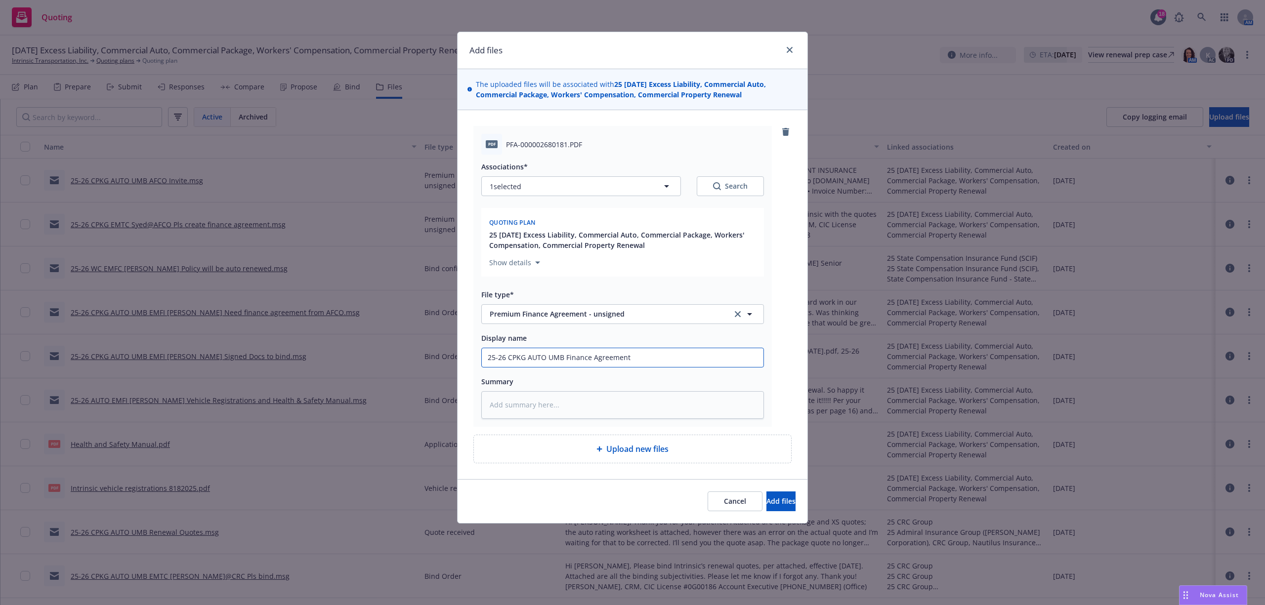
type textarea "x"
type input "25-26 CPKG AUTO UMB Finance Agreement"
type textarea "x"
type input "25-26 CPKG AUTO UMB Finance Agreement O"
type textarea "x"
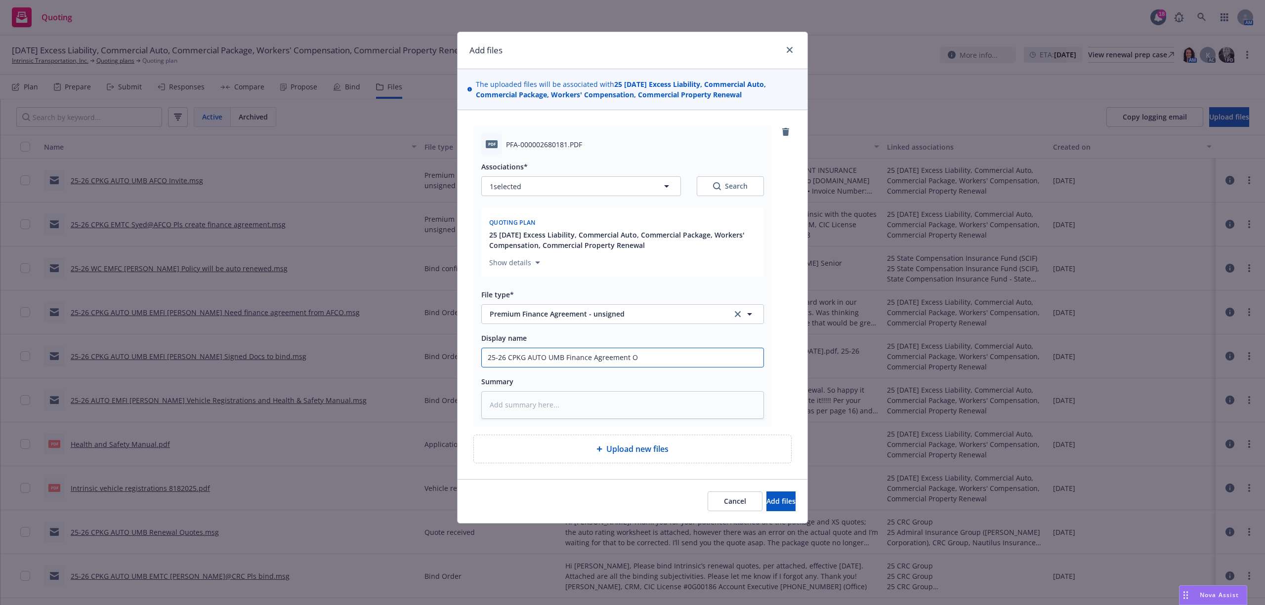
type input "25-26 CPKG AUTO UMB Finance Agreement Of"
type textarea "x"
type input "25-26 CPKG AUTO UMB Finance Agreement Off"
type textarea "x"
type input "25-26 CPKG AUTO UMB Finance Agreement Offe"
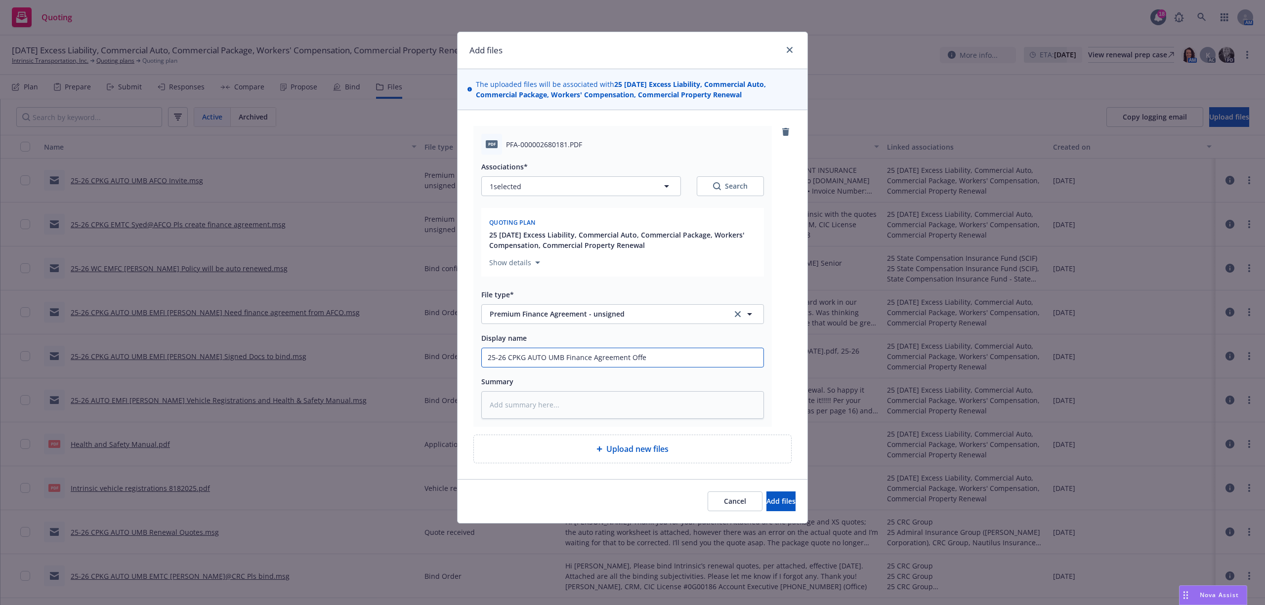
type textarea "x"
type input "25-26 CPKG AUTO UMB Finance Agreement Offer"
type textarea "x"
type input "25-26 CPKG AUTO UMB Finance Agreement Offer"
type textarea "x"
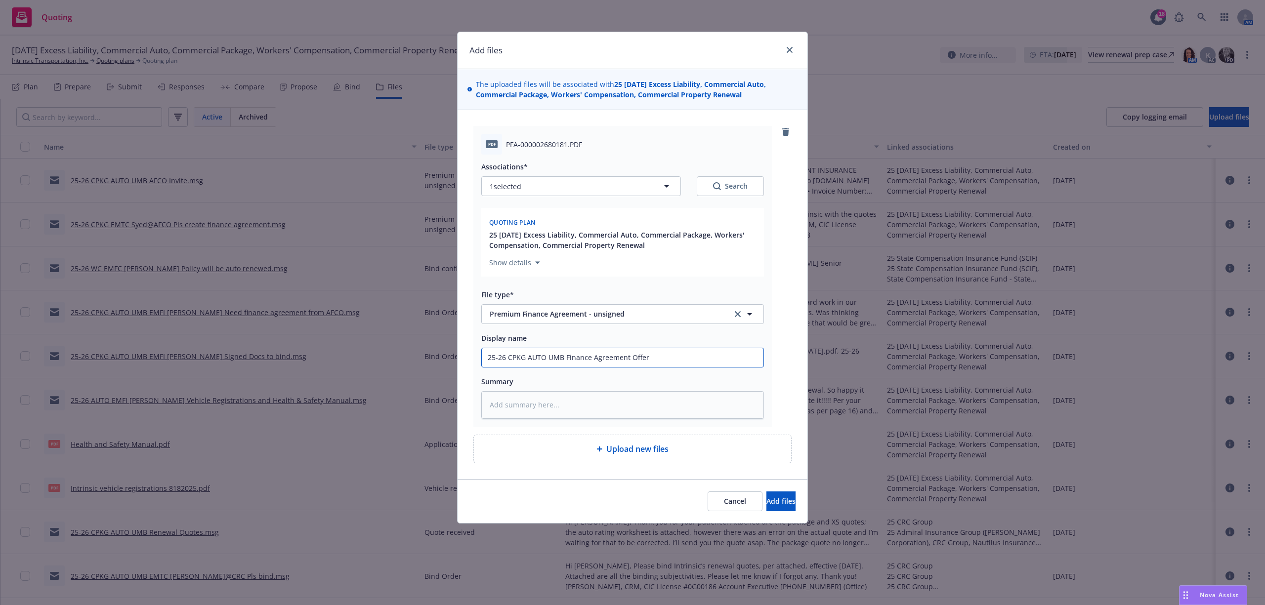
type input "25-26 CPKG AUTO UMB Finance Agreement Offer f"
type textarea "x"
type input "25-26 CPKG AUTO UMB Finance Agreement Offer fro"
type textarea "x"
type input "25-26 CPKG AUTO UMB Finance Agreement Offer from"
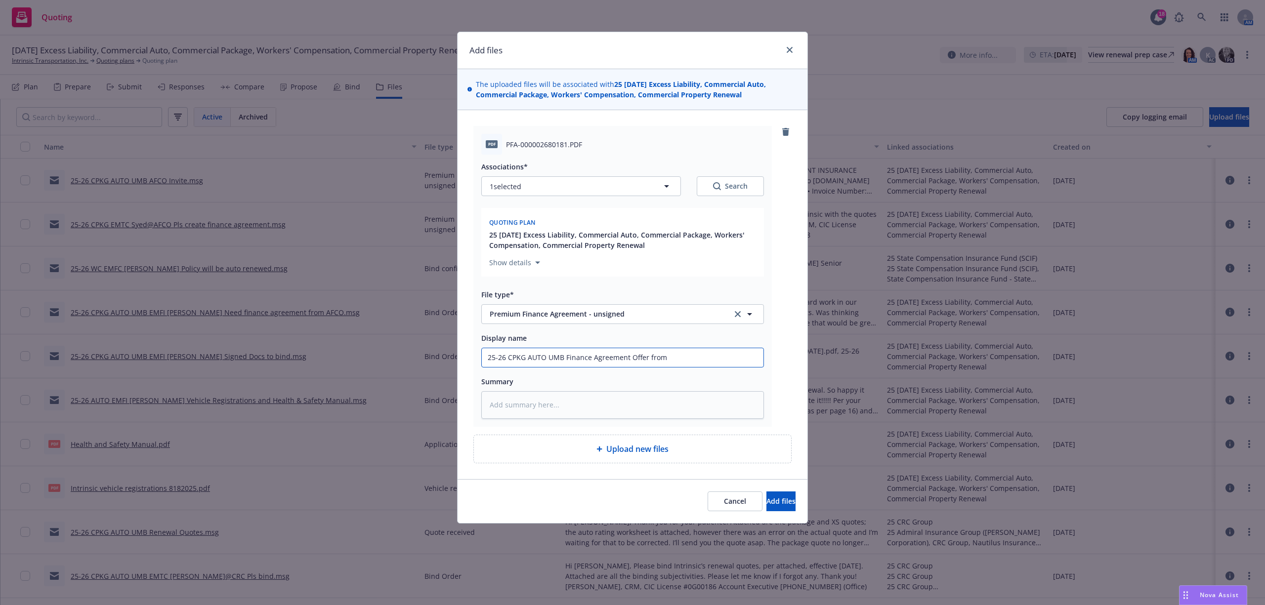
type textarea "x"
type input "25-26 CPKG AUTO UMB Finance Agreement Offer from"
type textarea "x"
type input "25-26 CPKG AUTO UMB Finance Agreement Offer from A"
type textarea "x"
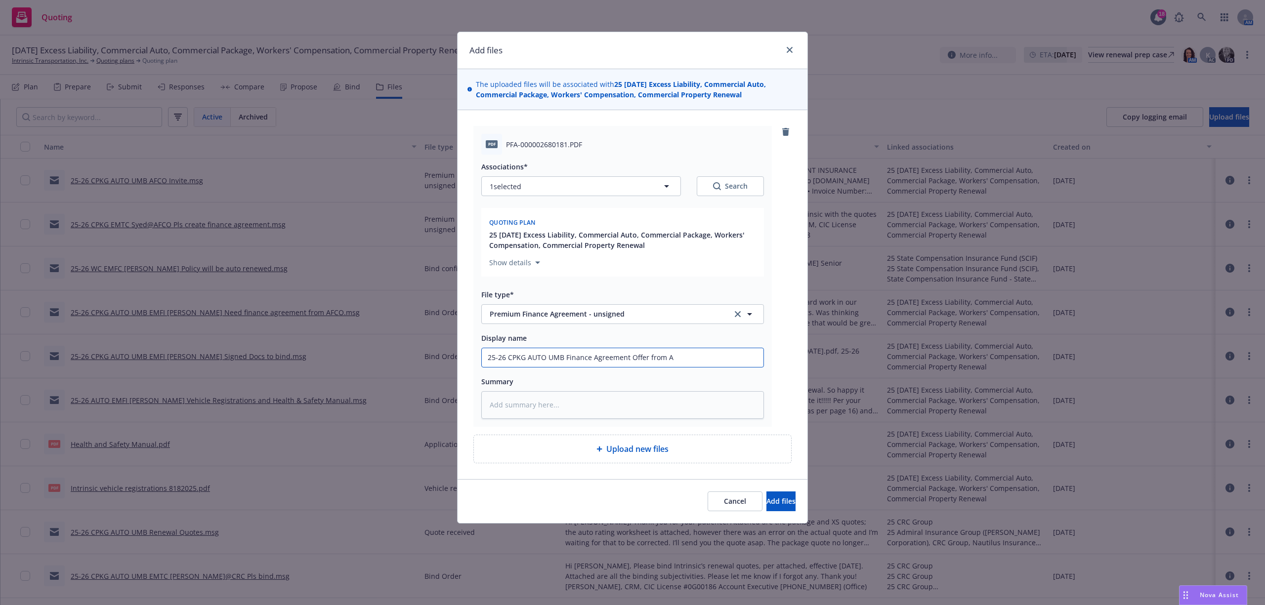
type input "25-26 CPKG AUTO UMB Finance Agreement Offer from AF"
type textarea "x"
type input "25-26 CPKG AUTO UMB Finance Agreement Offer from AFC"
type textarea "x"
type input "25-26 CPKG AUTO UMB Finance Agreement Offer from AFCO"
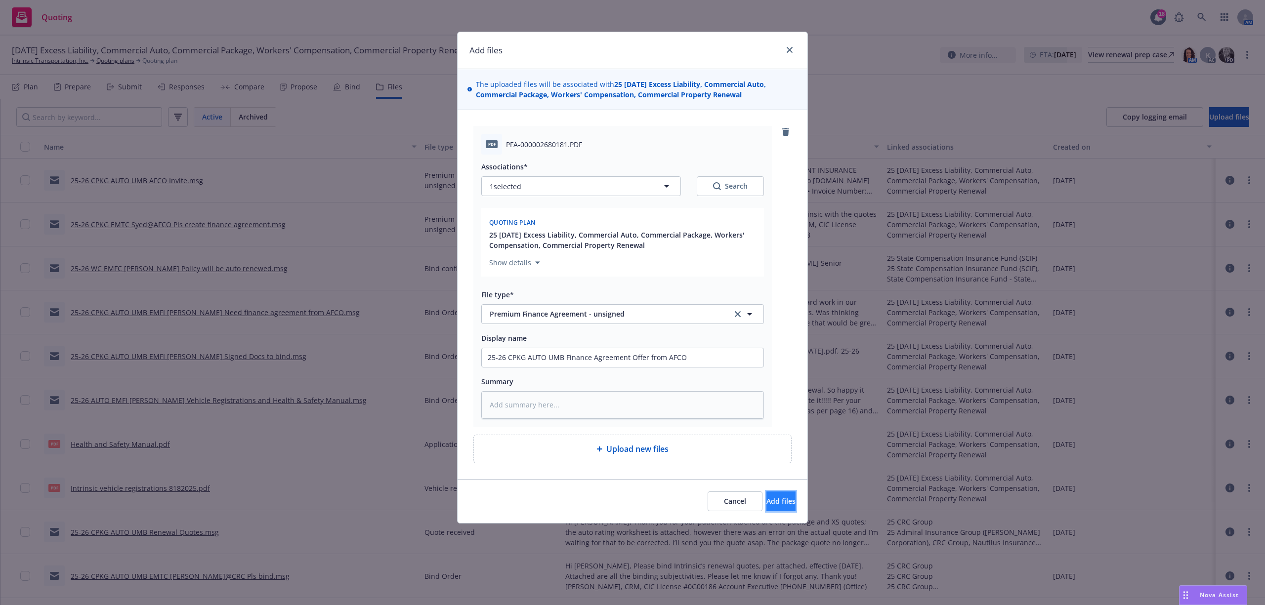
click at [767, 508] on button "Add files" at bounding box center [781, 502] width 29 height 20
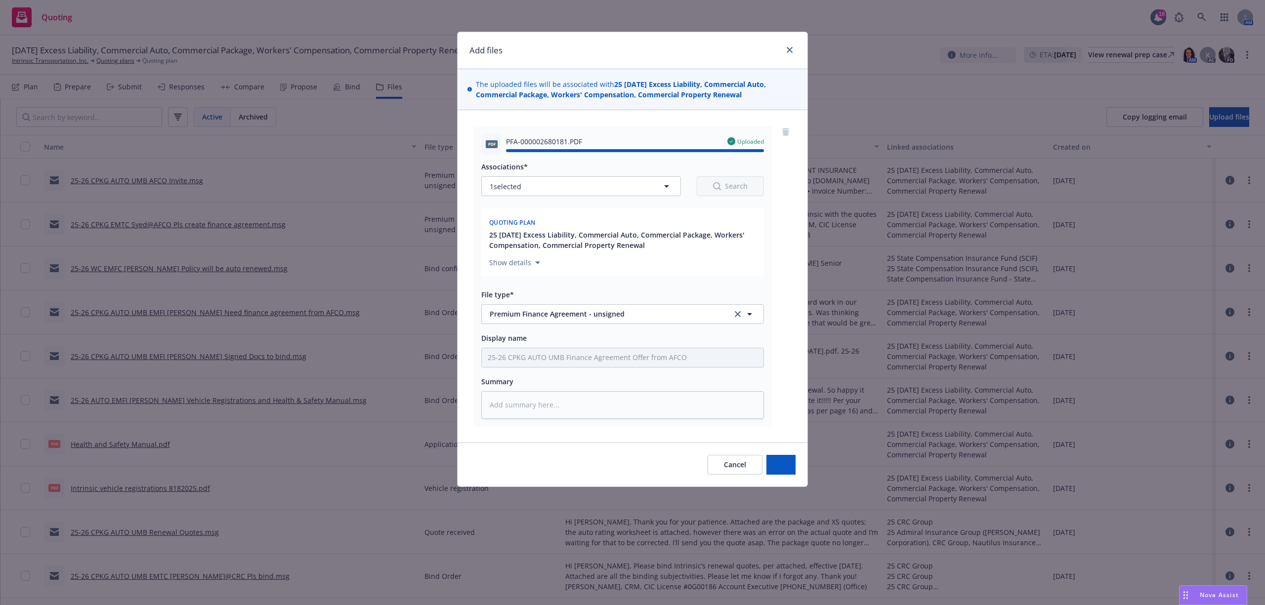
type textarea "x"
